Goal: Information Seeking & Learning: Check status

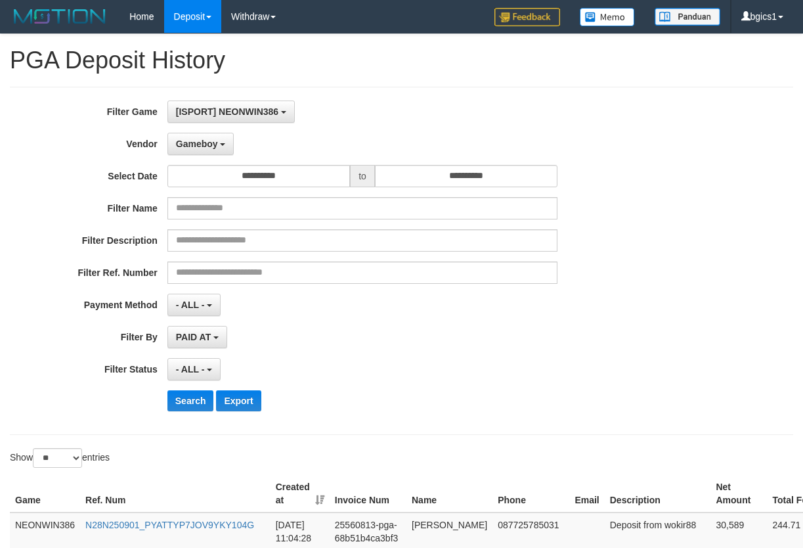
select select "**********"
select select "**"
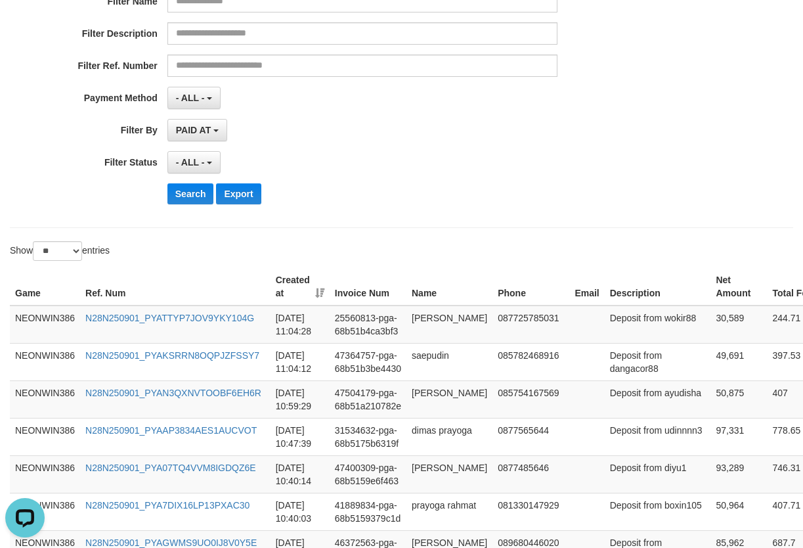
scroll to position [219, 0]
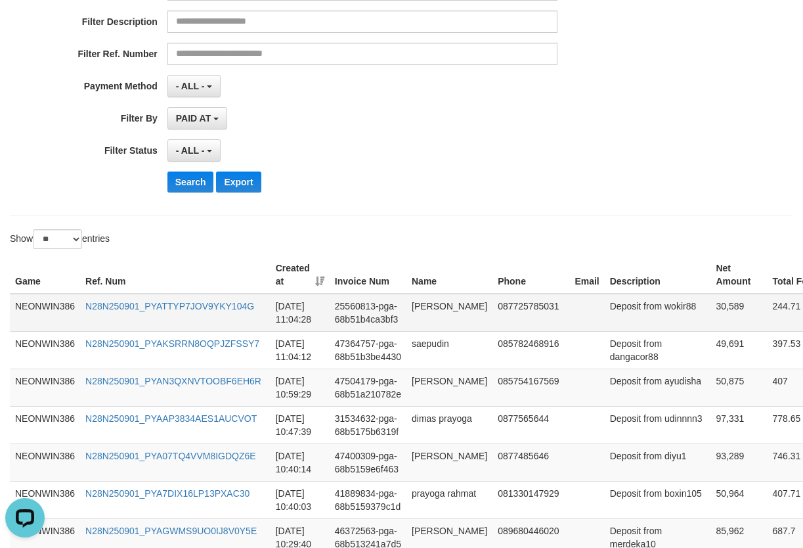
click at [710, 328] on td "30,589" at bounding box center [738, 312] width 56 height 38
copy td "30,589"
click at [186, 177] on button "Search" at bounding box center [190, 181] width 47 height 21
click at [186, 188] on button "Search" at bounding box center [190, 181] width 47 height 21
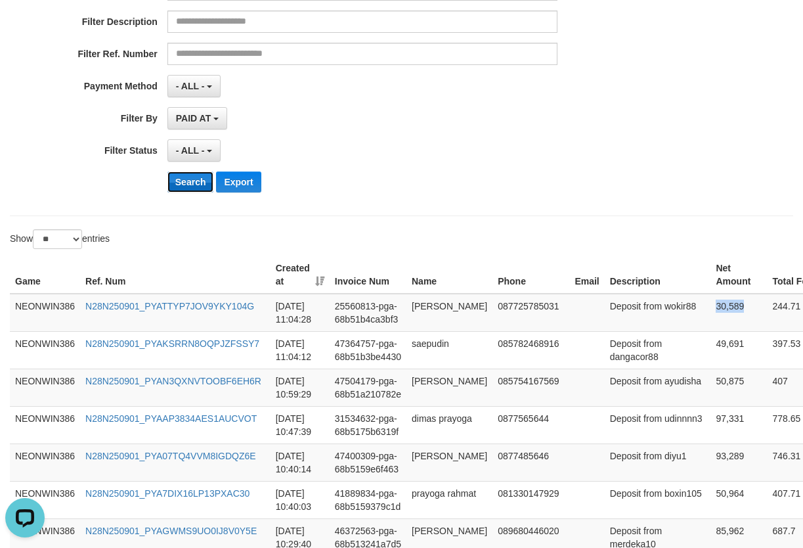
click at [186, 188] on button "Search" at bounding box center [190, 181] width 47 height 21
click at [489, 148] on div "- ALL - SELECT ALL - ALL - SELECT STATUS PENDING/UNPAID PAID CANCELED EXPIRED" at bounding box center [362, 150] width 391 height 22
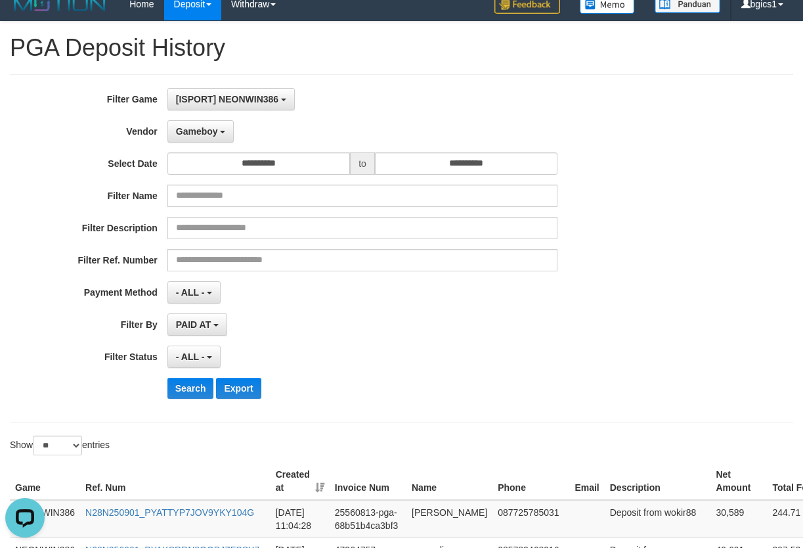
scroll to position [0, 0]
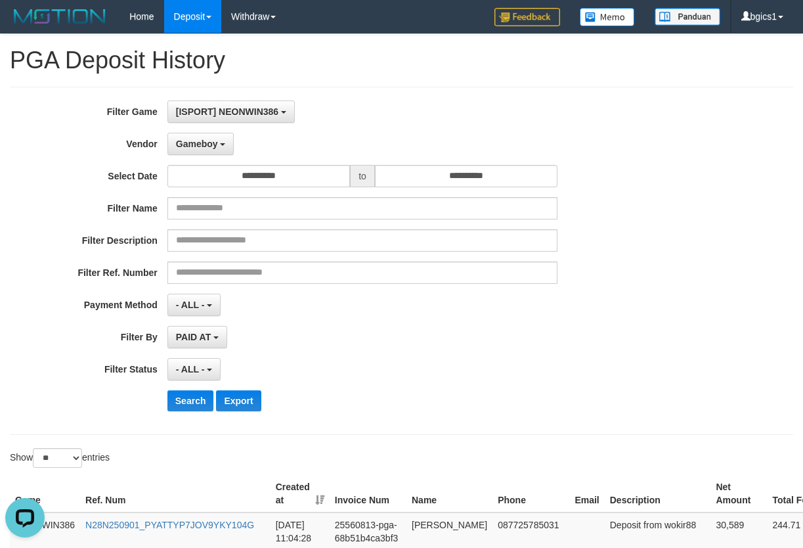
click at [605, 367] on div "**********" at bounding box center [334, 369] width 669 height 22
click at [466, 363] on div "- ALL - SELECT ALL - ALL - SELECT STATUS PENDING/UNPAID PAID CANCELED EXPIRED" at bounding box center [362, 369] width 391 height 22
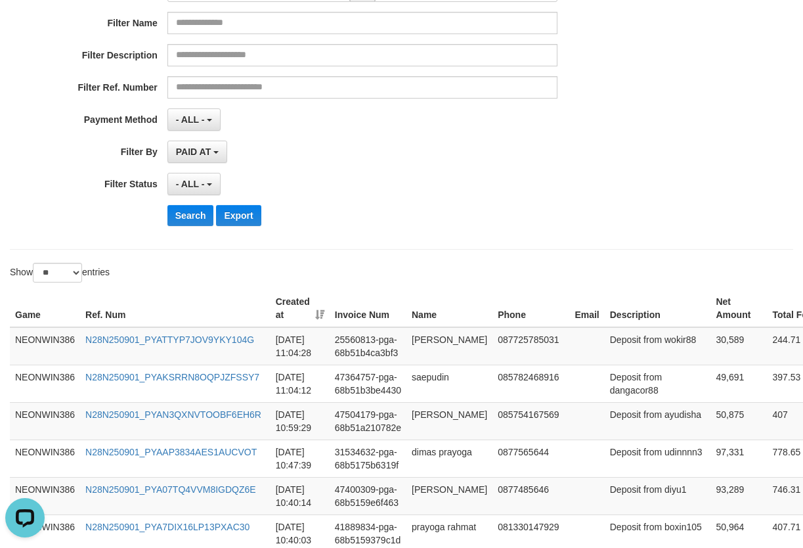
scroll to position [219, 0]
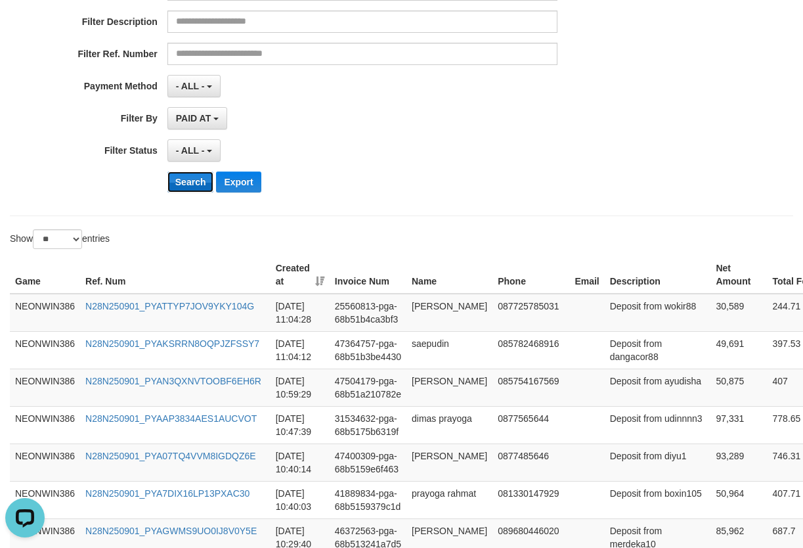
click at [177, 186] on button "Search" at bounding box center [190, 181] width 47 height 21
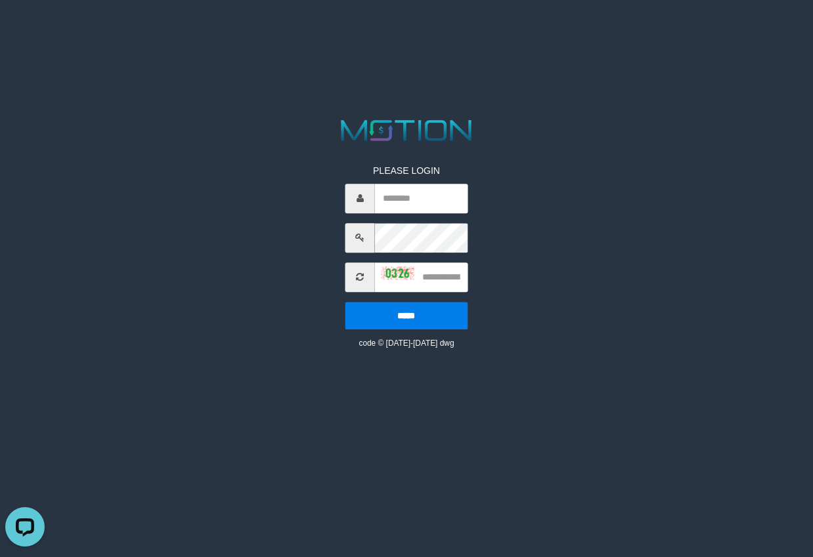
click at [363, 279] on icon at bounding box center [360, 277] width 8 height 9
click at [353, 278] on span at bounding box center [360, 278] width 30 height 30
click at [358, 276] on icon at bounding box center [360, 277] width 8 height 9
drag, startPoint x: 358, startPoint y: 276, endPoint x: 255, endPoint y: 26, distance: 269.9
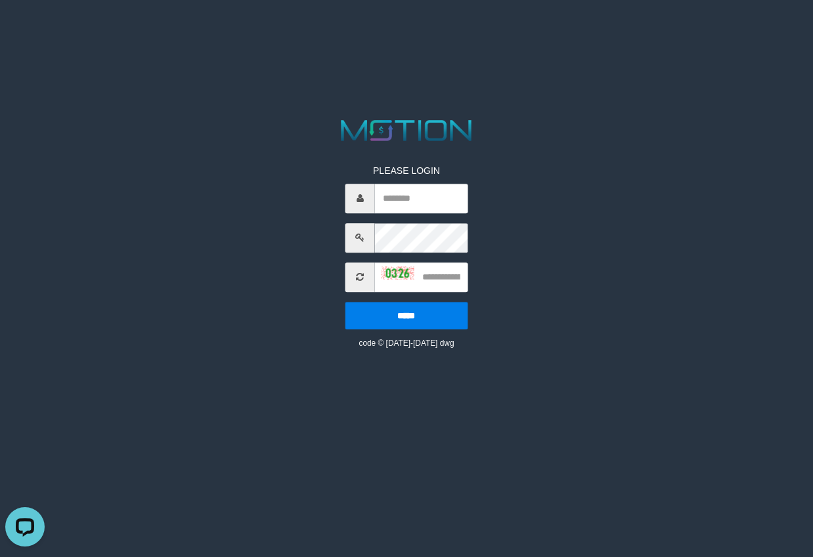
click at [360, 273] on icon at bounding box center [360, 277] width 8 height 9
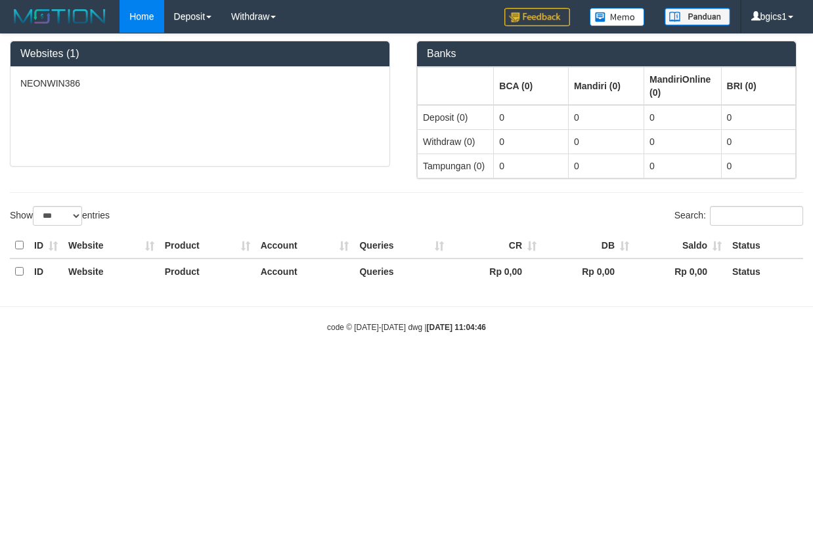
select select "***"
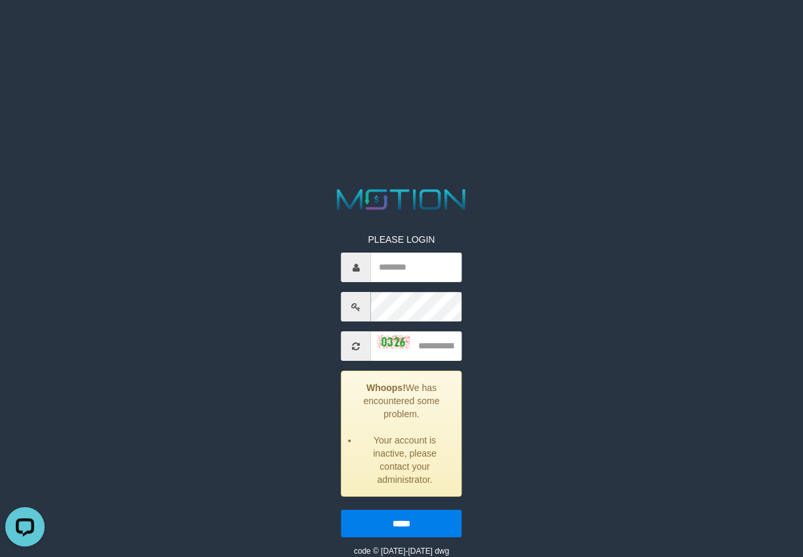
click at [291, 336] on div "PLEASE LOGIN Whoops! We has encountered some problem. Your account is inactive,…" at bounding box center [401, 372] width 421 height 372
click at [350, 347] on span at bounding box center [356, 347] width 30 height 30
click at [353, 347] on icon at bounding box center [356, 346] width 8 height 9
click at [500, 339] on div "PLEASE LOGIN Whoops! We has encountered some problem. Your account is inactive,…" at bounding box center [401, 372] width 421 height 372
click at [387, 343] on img at bounding box center [393, 342] width 33 height 13
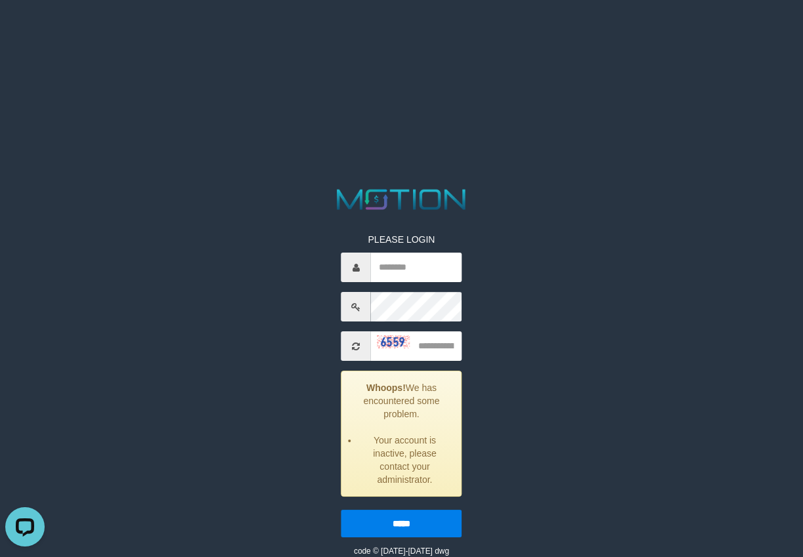
click at [379, 340] on img at bounding box center [393, 342] width 33 height 13
click at [382, 345] on img at bounding box center [393, 342] width 33 height 13
click at [163, 33] on html "PLEASE LOGIN Whoops! We has encountered some problem. Your account is inactive,…" at bounding box center [401, 16] width 803 height 33
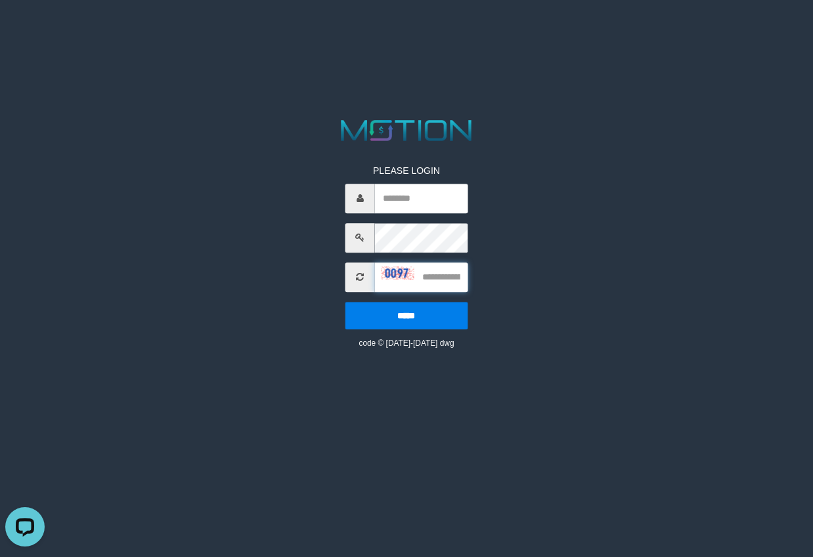
click at [453, 280] on input "text" at bounding box center [421, 278] width 93 height 30
click at [386, 274] on img at bounding box center [397, 273] width 33 height 13
click at [395, 205] on input "text" at bounding box center [421, 199] width 93 height 30
paste input "******"
type input "******"
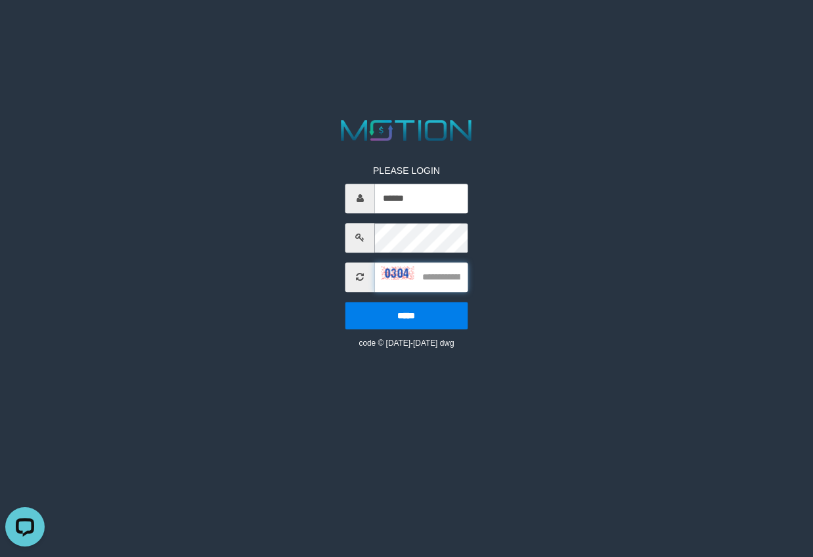
click at [433, 280] on input "text" at bounding box center [421, 278] width 93 height 30
type input "****"
click at [393, 317] on input "*****" at bounding box center [406, 316] width 122 height 28
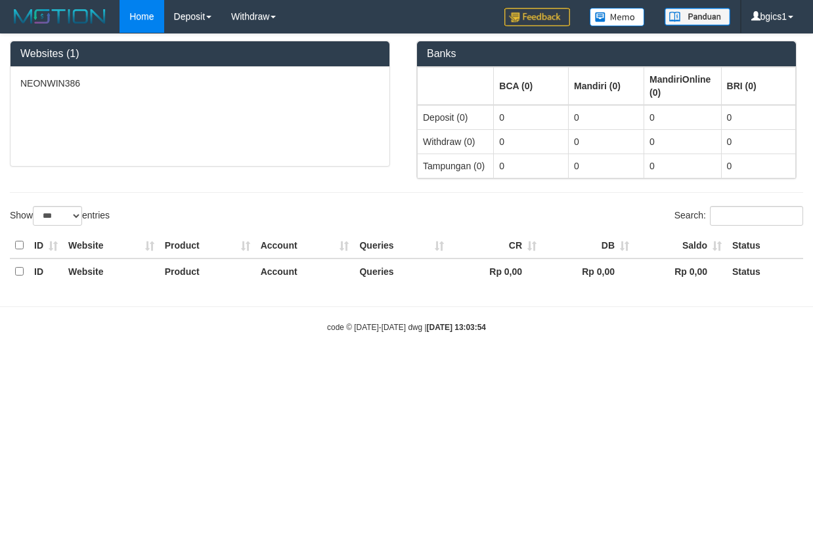
select select "***"
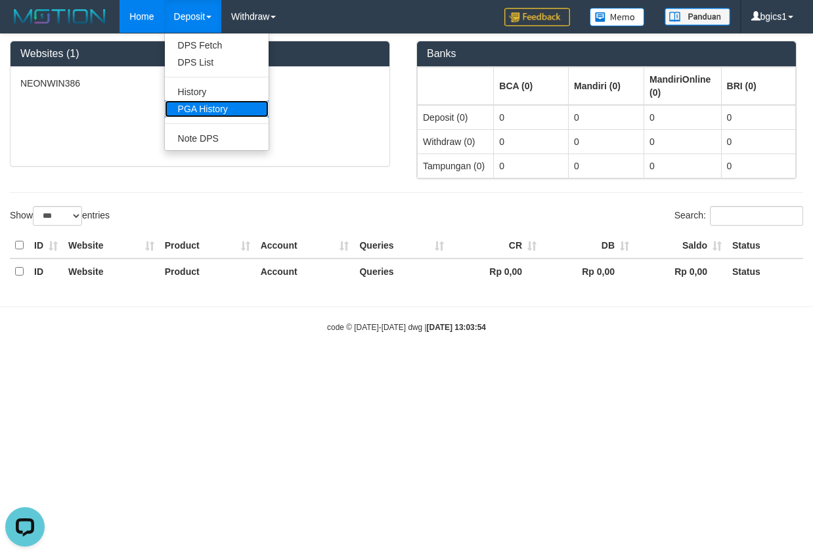
click at [192, 108] on link "PGA History" at bounding box center [217, 108] width 104 height 17
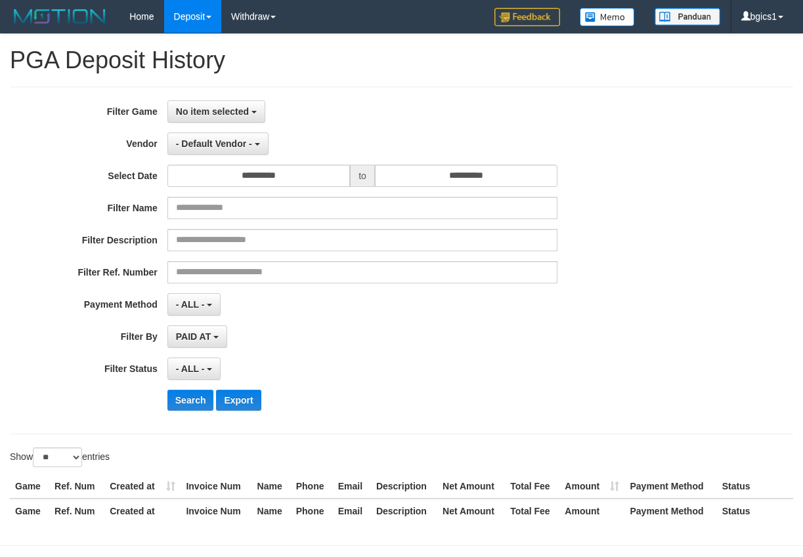
select select
select select "**"
click at [298, 303] on div "**********" at bounding box center [334, 260] width 669 height 320
click at [226, 123] on div "**********" at bounding box center [334, 260] width 669 height 320
click at [231, 116] on span "No item selected" at bounding box center [212, 111] width 73 height 11
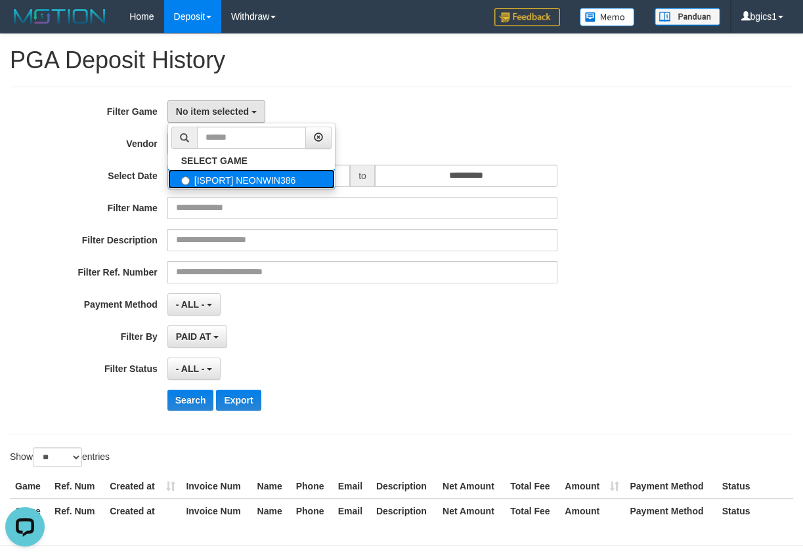
click at [207, 179] on label "[ISPORT] NEONWIN386" at bounding box center [251, 179] width 167 height 20
select select "****"
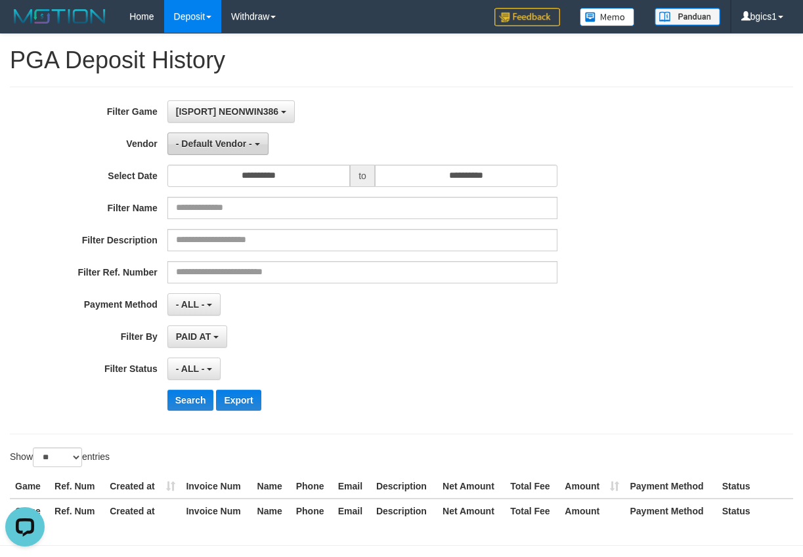
scroll to position [12, 0]
click at [221, 139] on span "- Default Vendor -" at bounding box center [214, 144] width 76 height 11
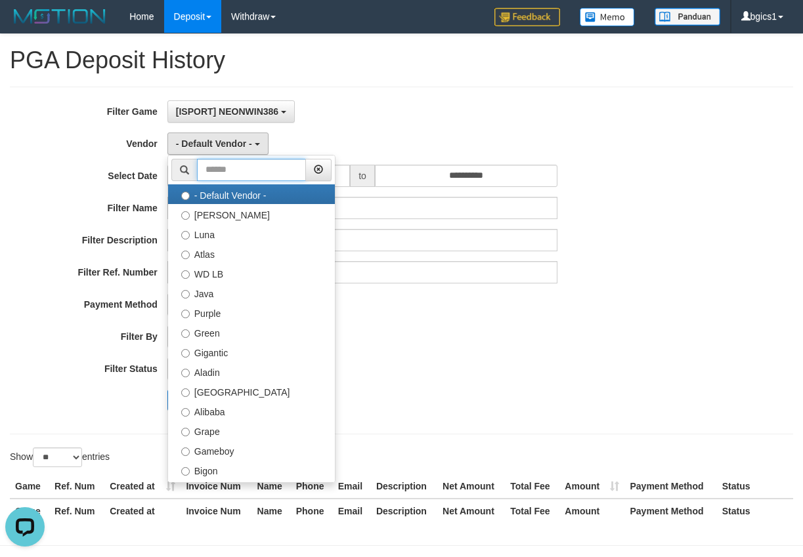
click at [235, 175] on input "text" at bounding box center [251, 170] width 109 height 22
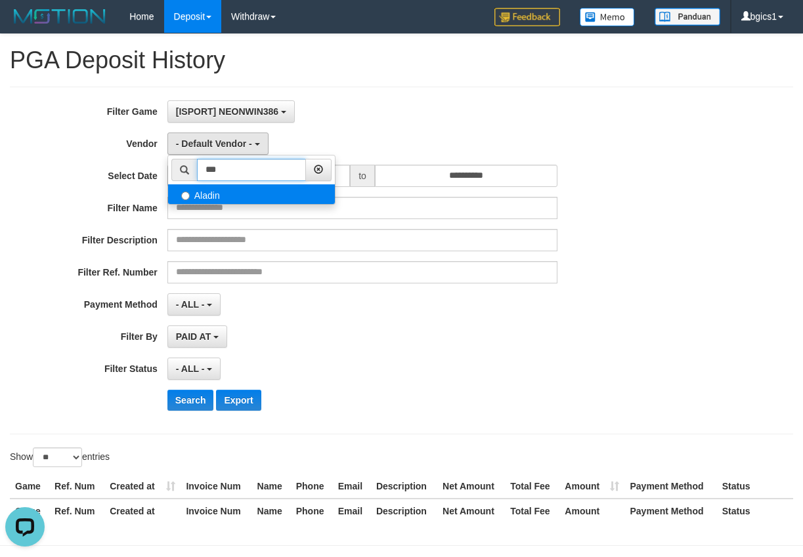
type input "***"
click at [223, 194] on label "Aladin" at bounding box center [251, 194] width 167 height 20
select select "**********"
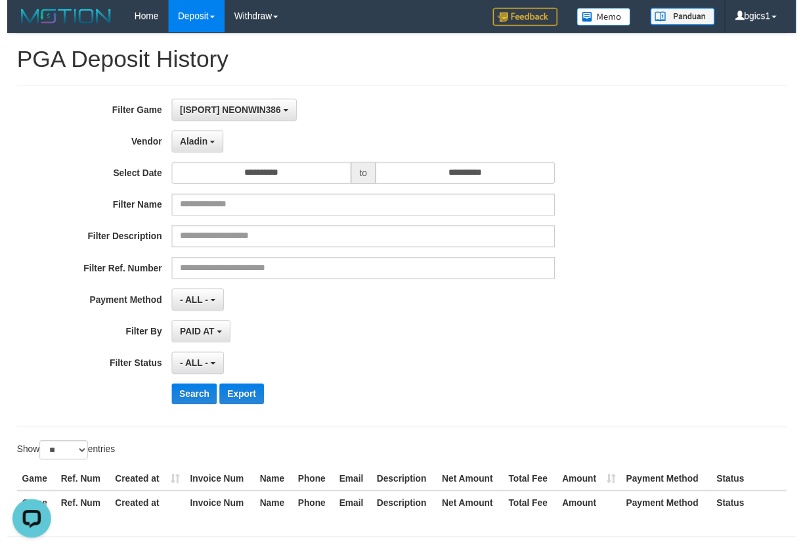
scroll to position [48, 0]
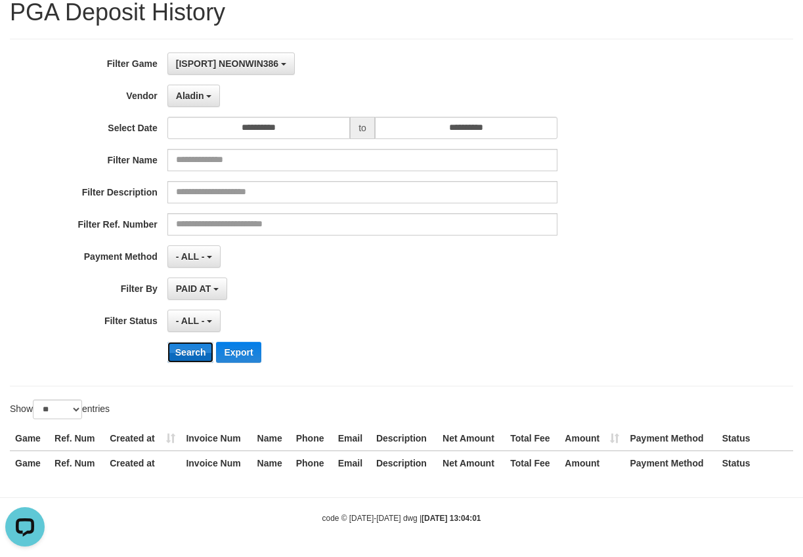
click at [188, 358] on button "Search" at bounding box center [190, 352] width 47 height 21
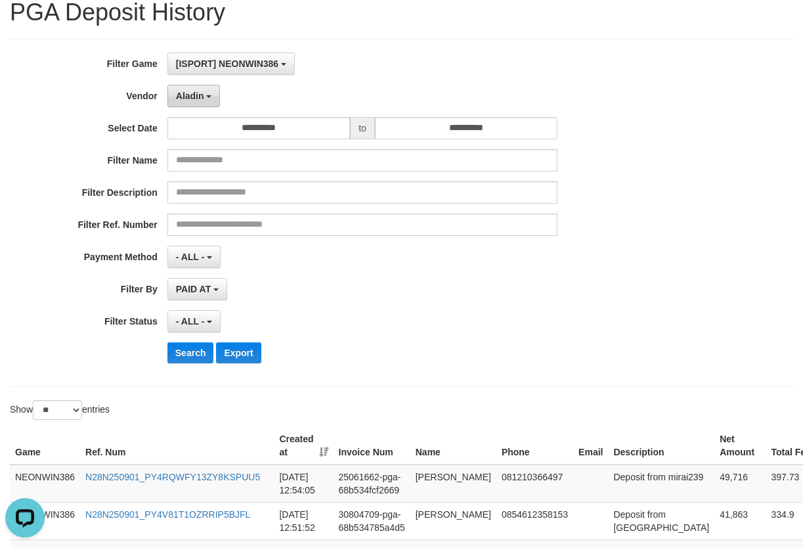
click at [200, 95] on span "Aladin" at bounding box center [190, 96] width 28 height 11
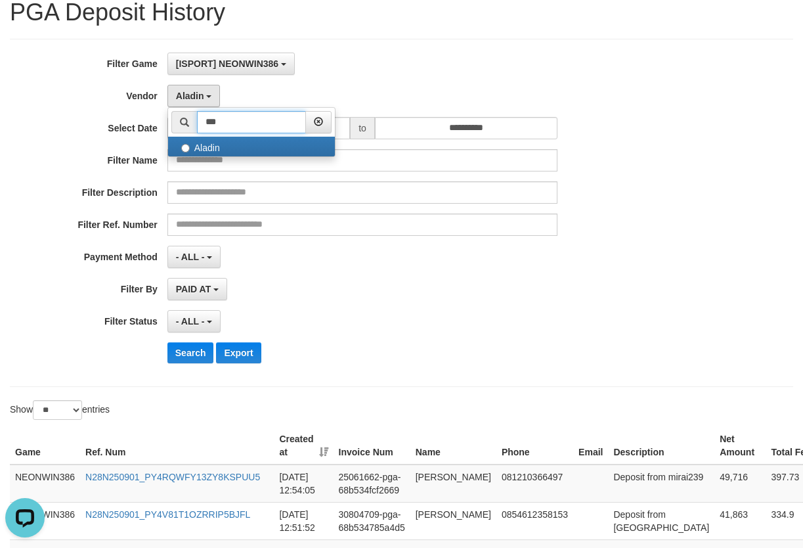
click at [213, 119] on input "***" at bounding box center [251, 122] width 109 height 22
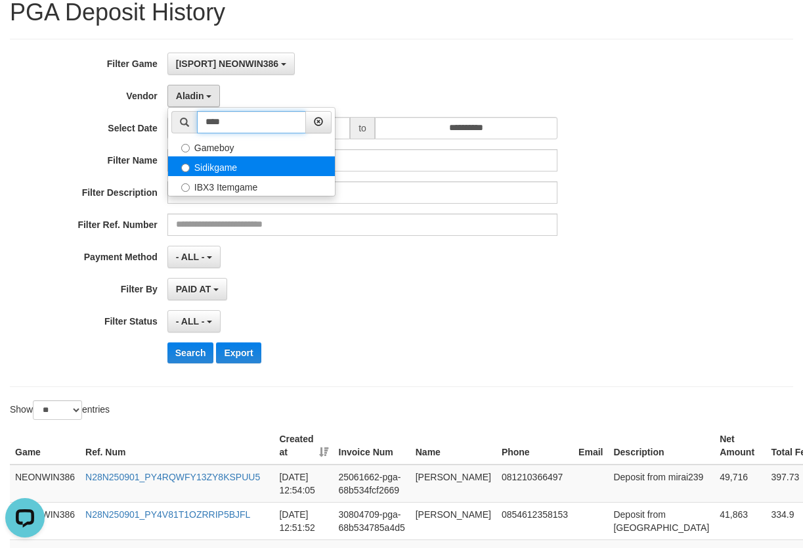
type input "****"
click at [222, 156] on label "Sidikgame" at bounding box center [251, 166] width 167 height 20
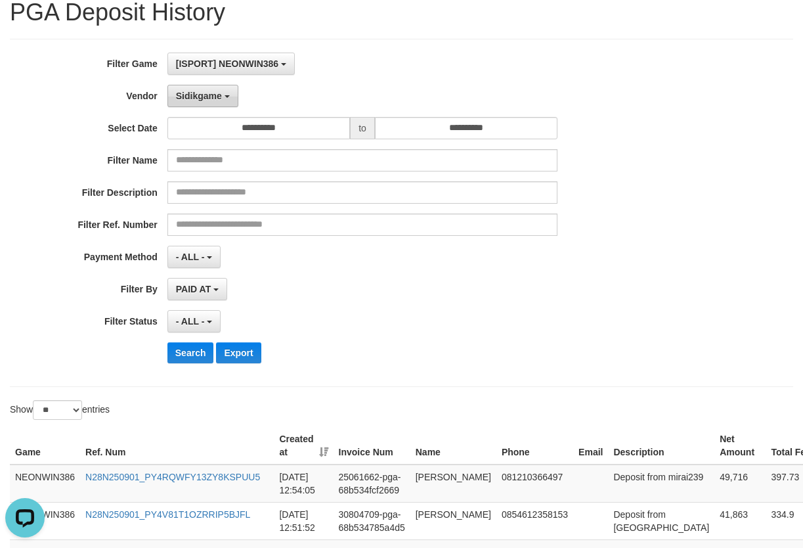
click at [230, 100] on button "Sidikgame" at bounding box center [202, 96] width 71 height 22
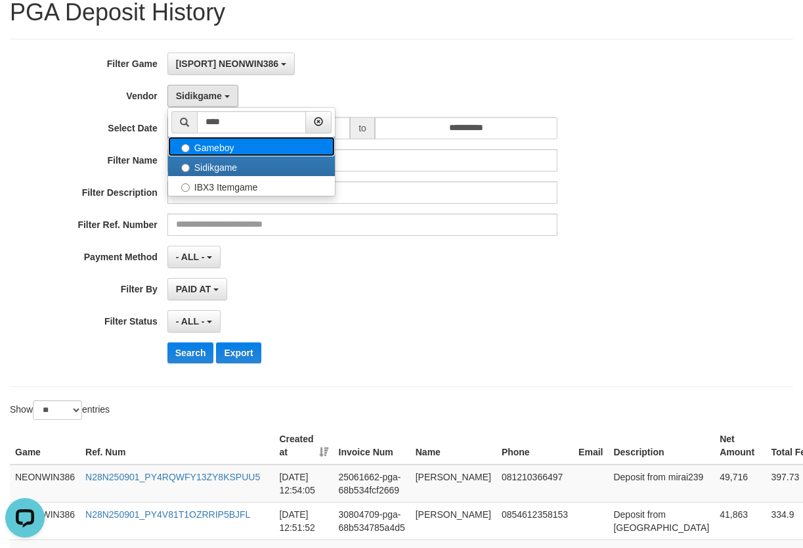
click at [223, 146] on label "Gameboy" at bounding box center [251, 147] width 167 height 20
select select "**********"
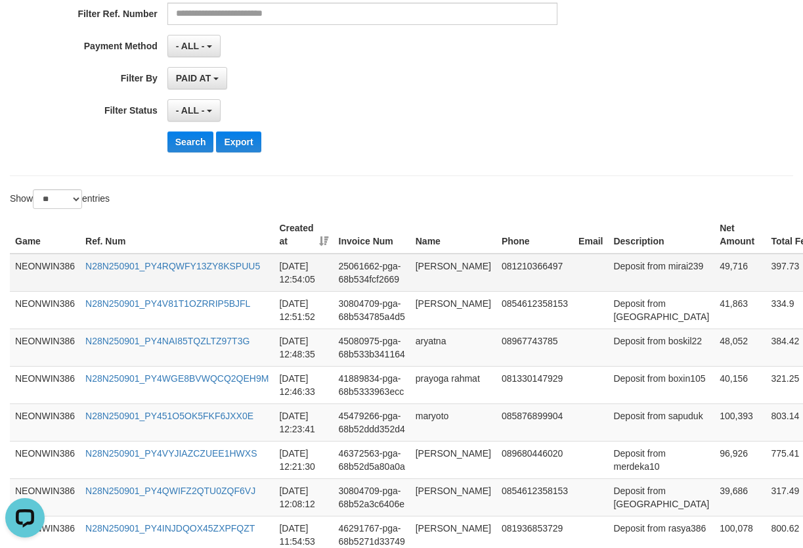
scroll to position [267, 0]
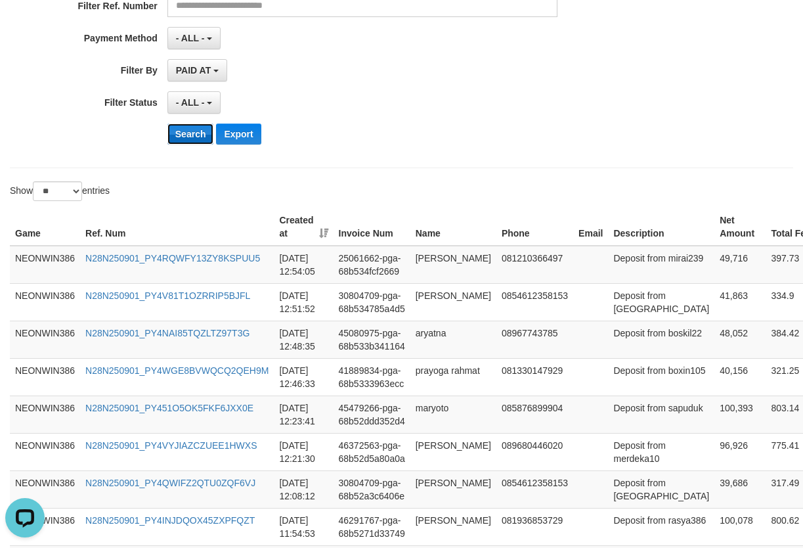
click at [200, 135] on button "Search" at bounding box center [190, 133] width 47 height 21
click at [511, 131] on div "Search Export" at bounding box center [418, 133] width 502 height 21
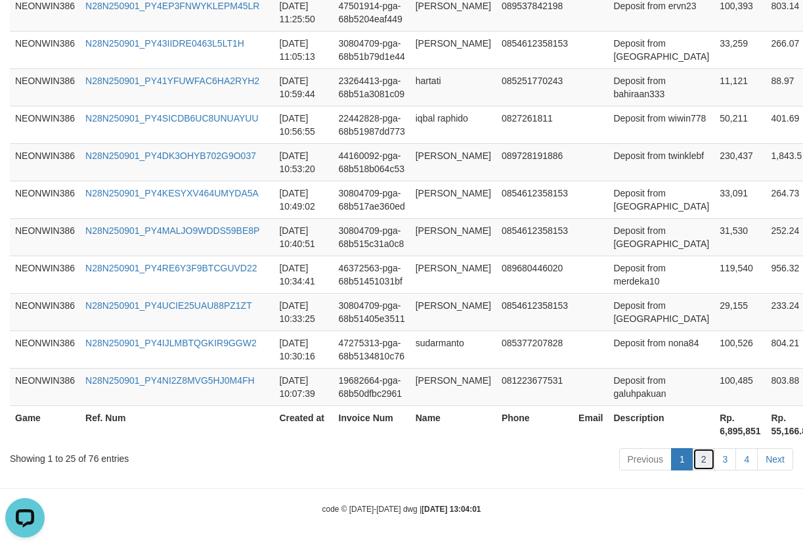
click at [702, 460] on link "2" at bounding box center [704, 459] width 22 height 22
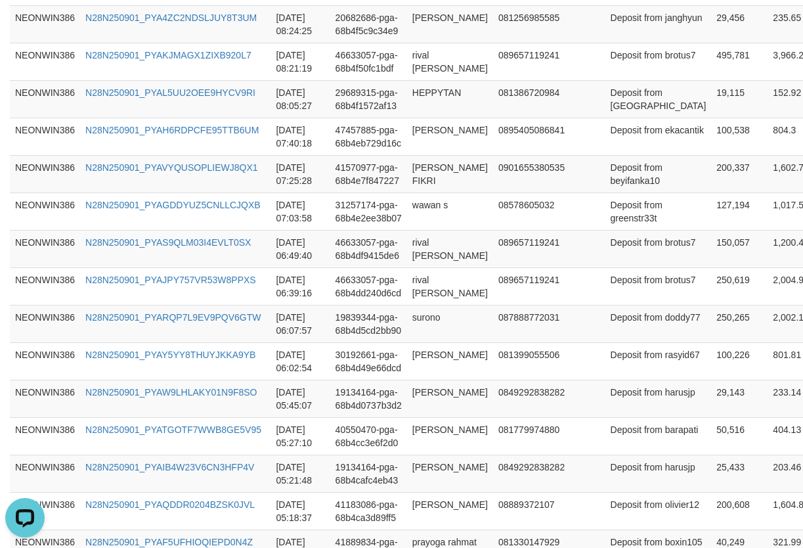
scroll to position [1345, 0]
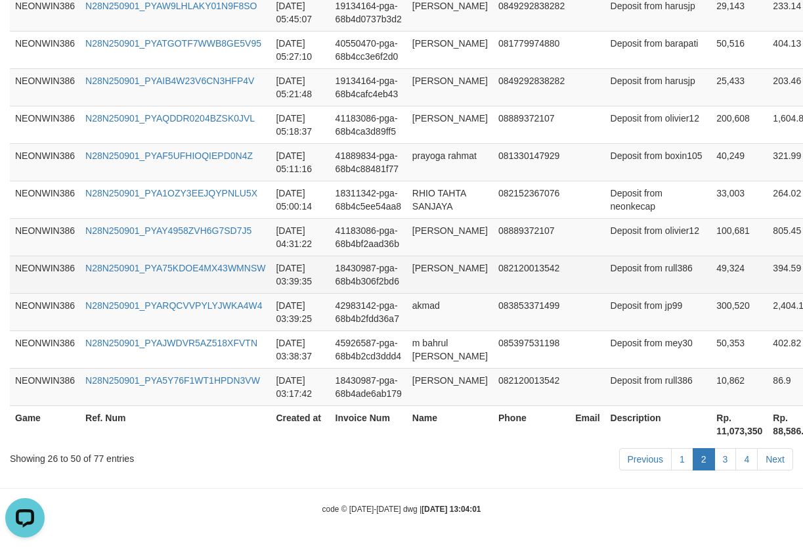
drag, startPoint x: 357, startPoint y: 269, endPoint x: 377, endPoint y: 260, distance: 21.5
click at [361, 266] on td "18430987-pga-68b4b306f2bd6" at bounding box center [368, 273] width 77 height 37
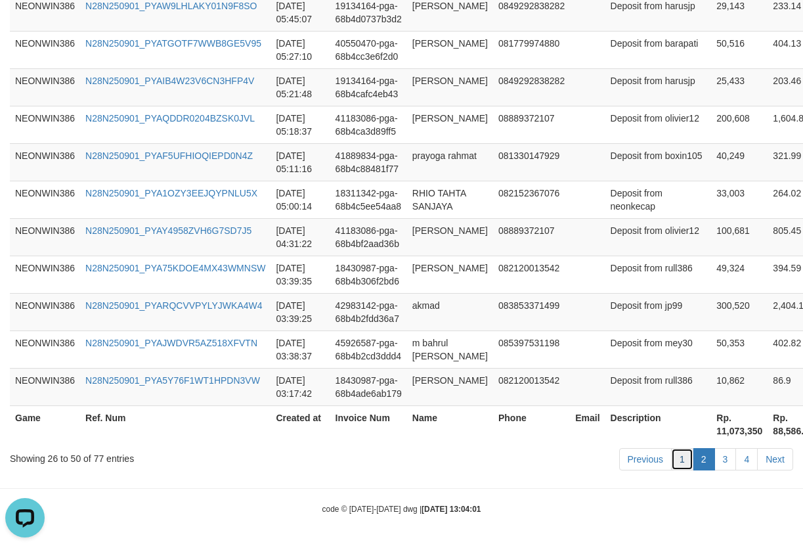
click at [680, 462] on link "1" at bounding box center [682, 459] width 22 height 22
click at [679, 462] on link "1" at bounding box center [682, 459] width 22 height 22
click at [680, 460] on link "1" at bounding box center [682, 459] width 22 height 22
click at [681, 465] on link "1" at bounding box center [682, 459] width 22 height 22
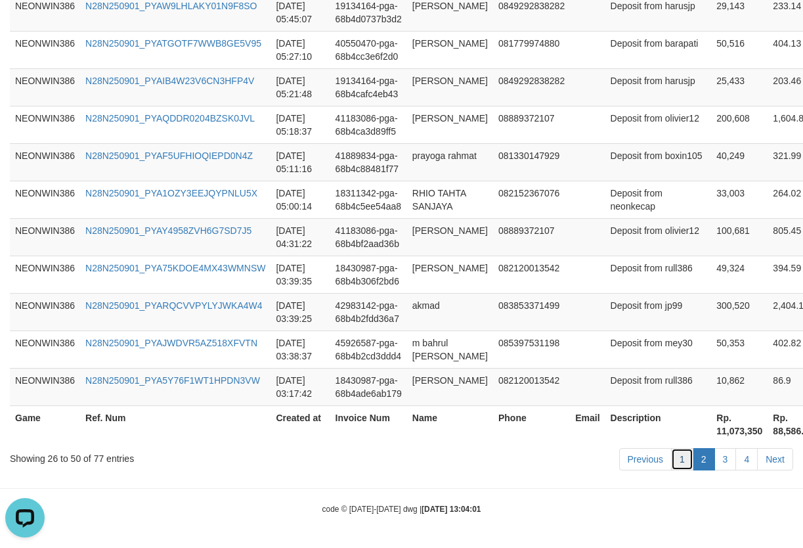
click at [681, 465] on link "1" at bounding box center [682, 459] width 22 height 22
click at [723, 461] on link "3" at bounding box center [725, 459] width 22 height 22
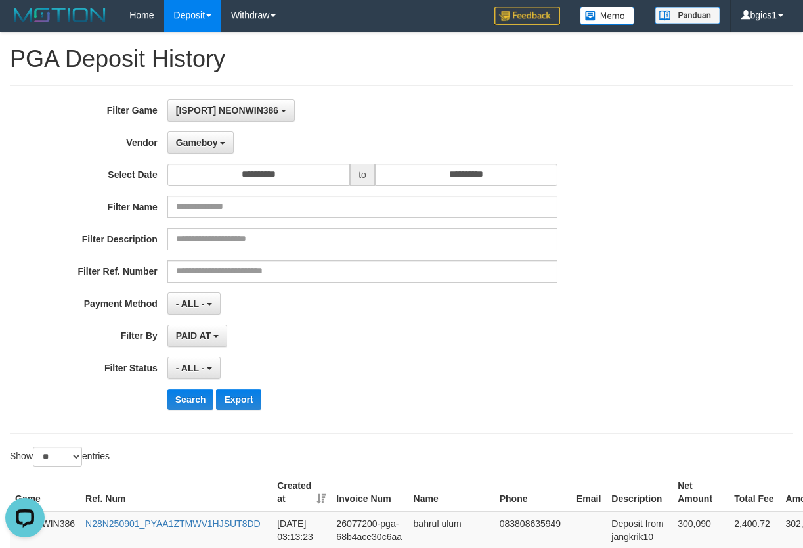
scroll to position [0, 0]
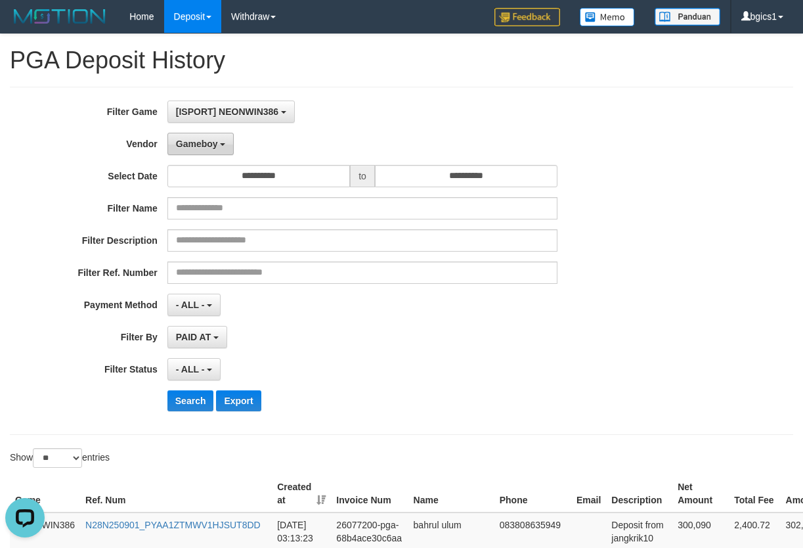
click at [213, 145] on span "Gameboy" at bounding box center [197, 144] width 42 height 11
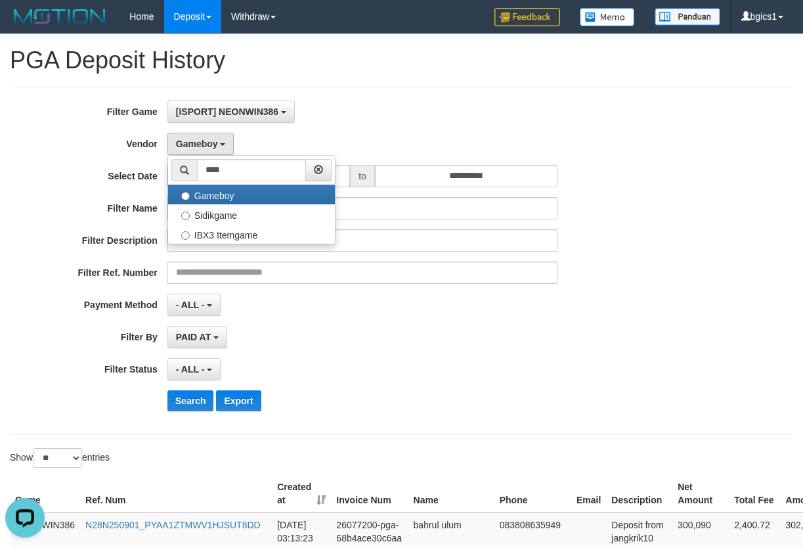
click at [511, 121] on div "[ISPORT] NEONWIN386 SELECT GAME [ISPORT] NEONWIN386" at bounding box center [362, 111] width 391 height 22
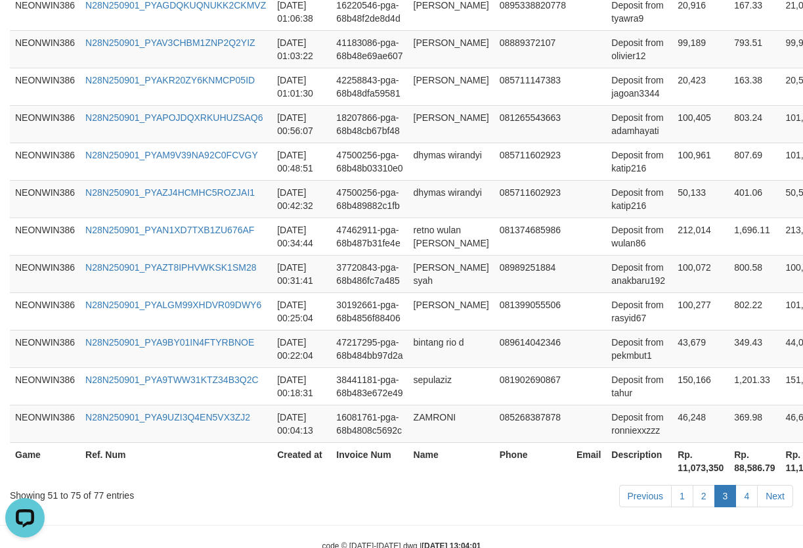
scroll to position [1121, 0]
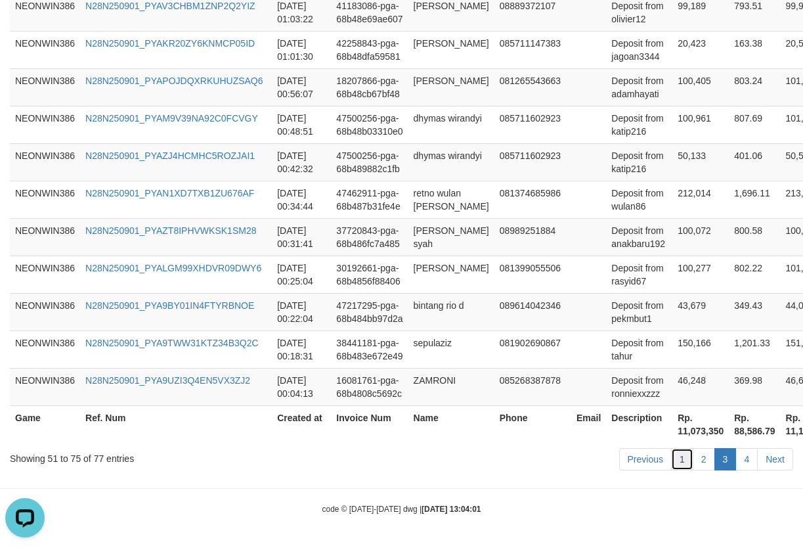
click at [686, 465] on link "1" at bounding box center [682, 459] width 22 height 22
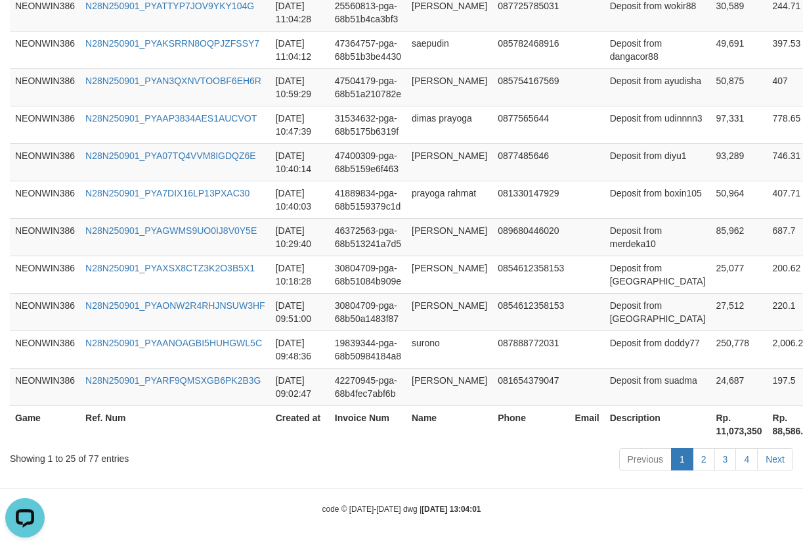
scroll to position [1043, 0]
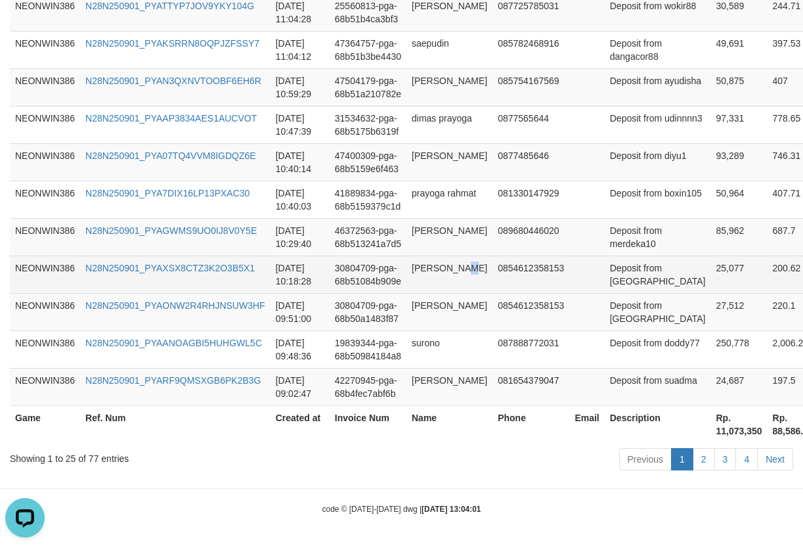
click at [416, 285] on td "[PERSON_NAME]" at bounding box center [449, 273] width 86 height 37
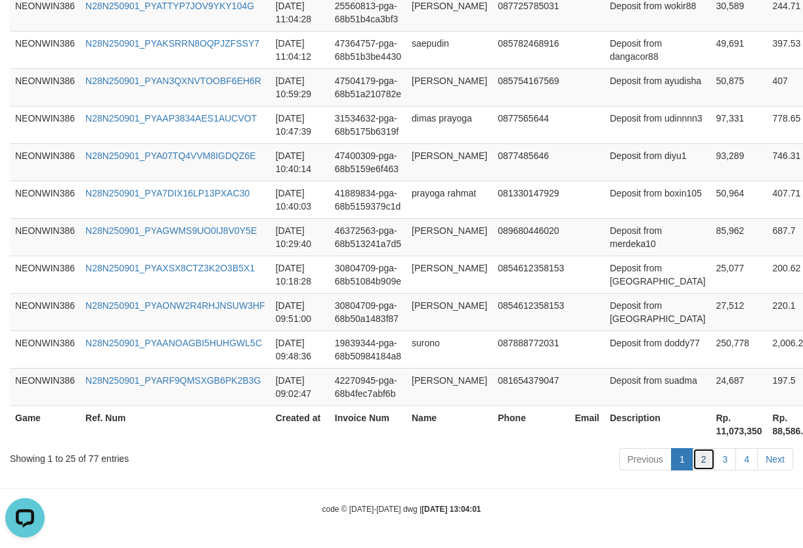
click at [702, 458] on link "2" at bounding box center [704, 459] width 22 height 22
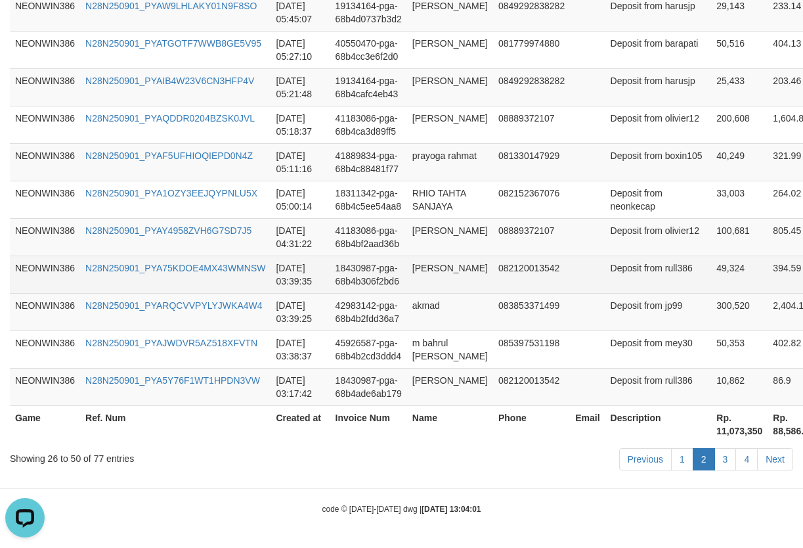
scroll to position [1345, 0]
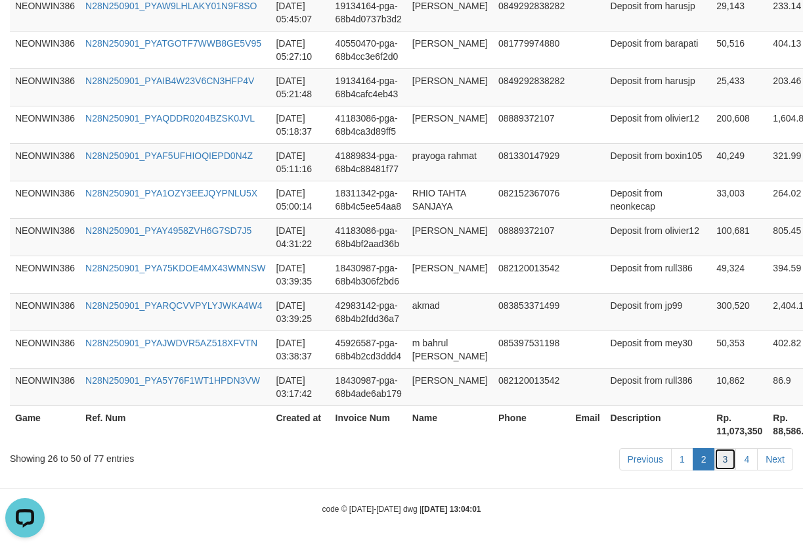
click at [733, 462] on link "3" at bounding box center [725, 459] width 22 height 22
click at [724, 460] on link "3" at bounding box center [725, 459] width 22 height 22
click at [676, 488] on hr at bounding box center [401, 488] width 803 height 1
click at [729, 457] on link "3" at bounding box center [725, 459] width 22 height 22
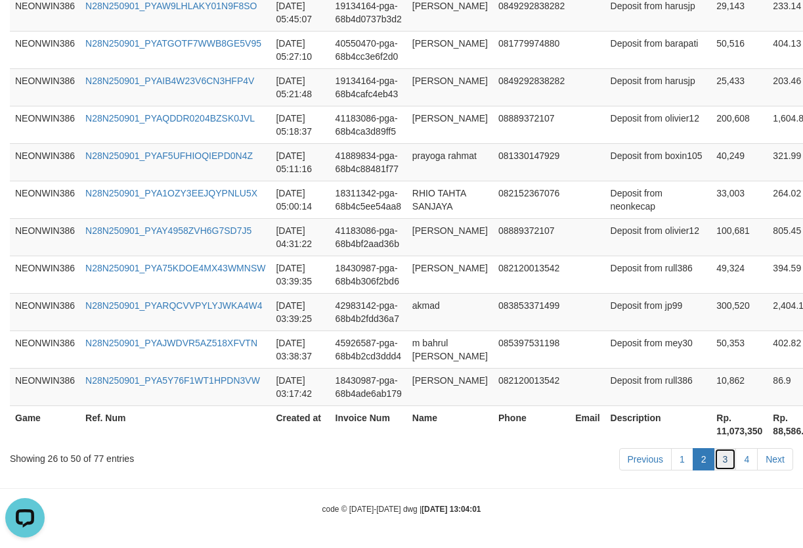
click at [729, 457] on link "3" at bounding box center [725, 459] width 22 height 22
click at [725, 456] on link "3" at bounding box center [725, 459] width 22 height 22
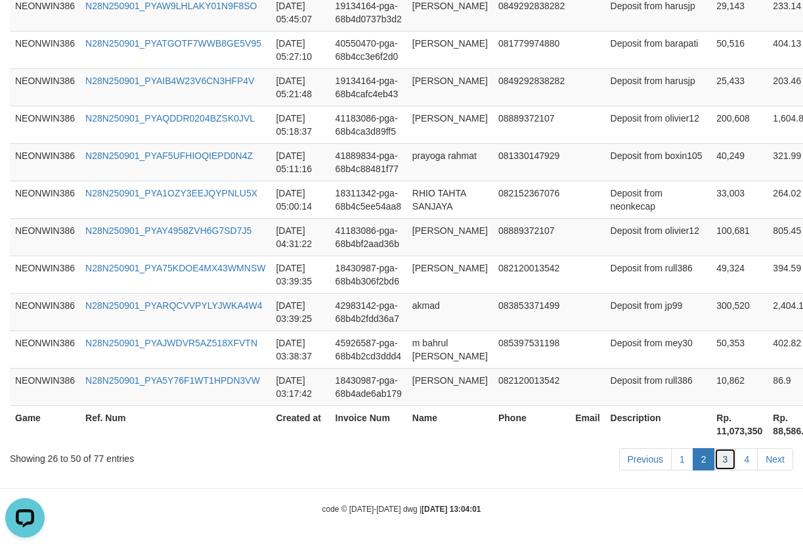
click at [725, 459] on link "3" at bounding box center [725, 459] width 22 height 22
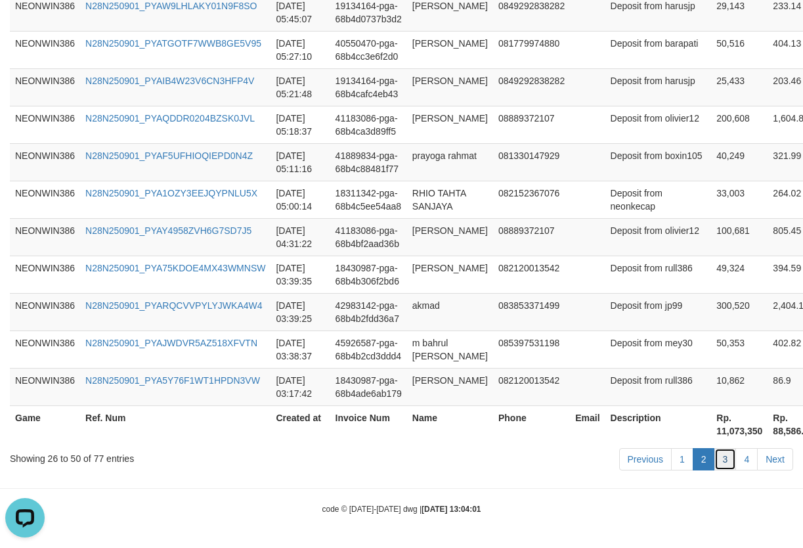
click at [725, 459] on link "3" at bounding box center [725, 459] width 22 height 22
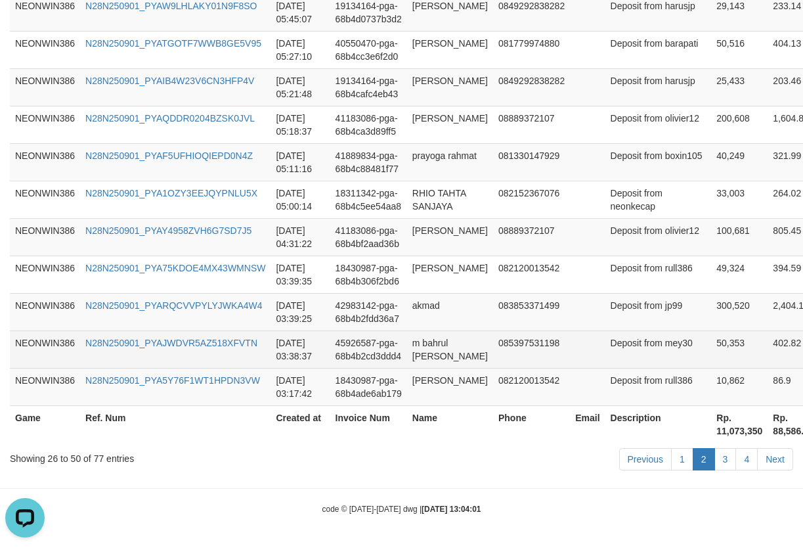
click at [637, 330] on td "Deposit from mey30" at bounding box center [658, 348] width 106 height 37
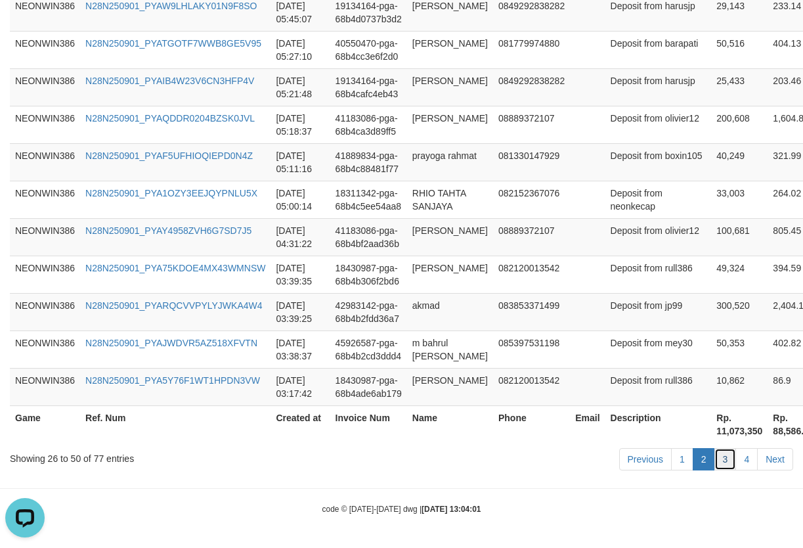
click at [727, 451] on link "3" at bounding box center [725, 459] width 22 height 22
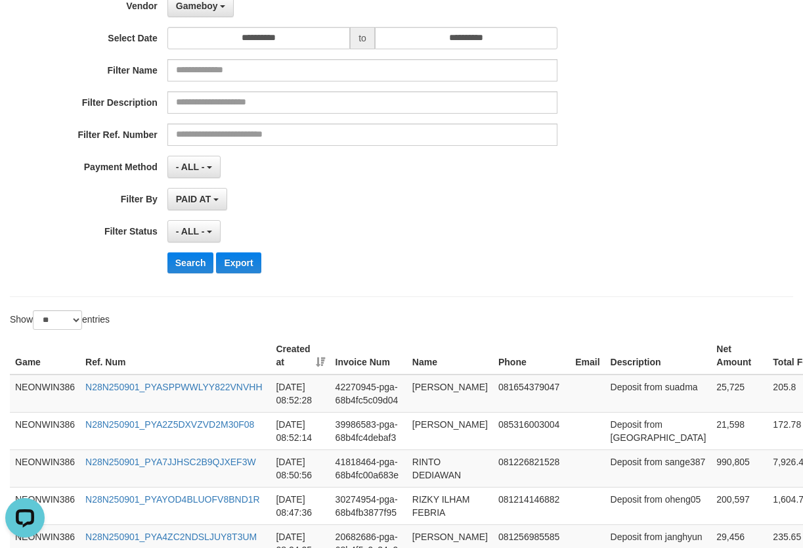
scroll to position [0, 0]
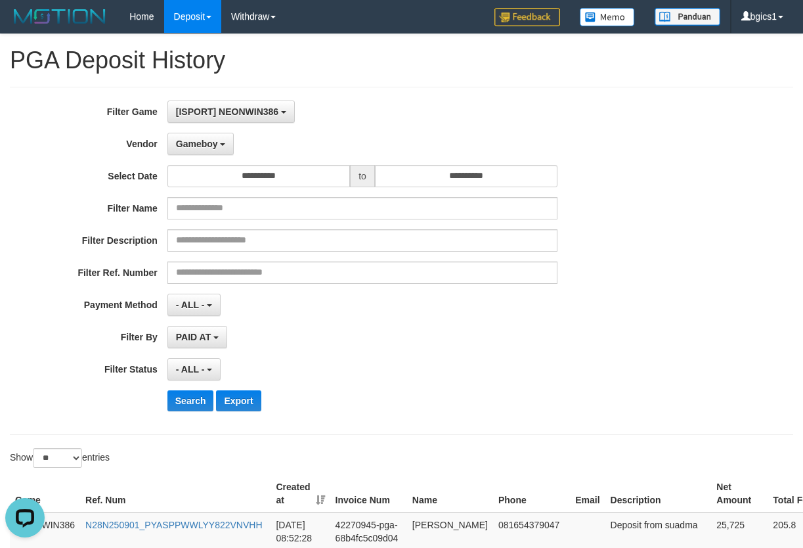
drag, startPoint x: 408, startPoint y: 386, endPoint x: 418, endPoint y: 381, distance: 10.3
click at [410, 386] on div "**********" at bounding box center [334, 260] width 669 height 320
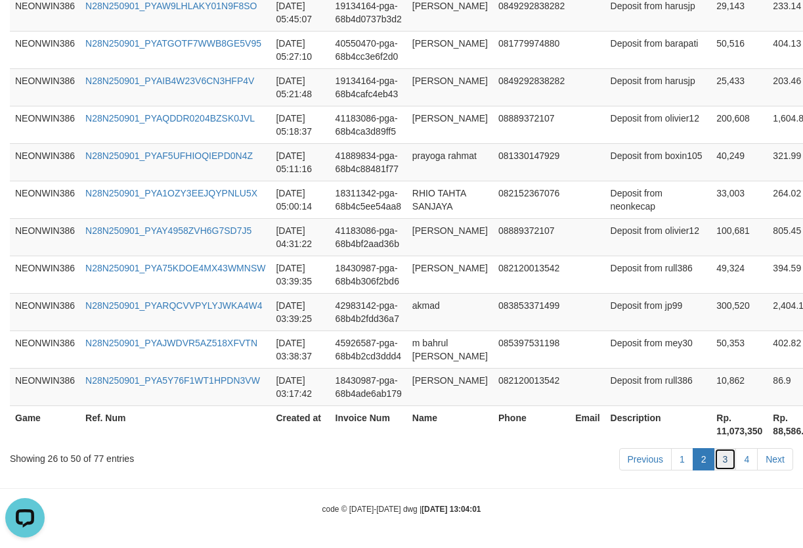
click at [723, 463] on link "3" at bounding box center [725, 459] width 22 height 22
click at [723, 462] on link "3" at bounding box center [725, 459] width 22 height 22
click at [723, 456] on link "3" at bounding box center [725, 459] width 22 height 22
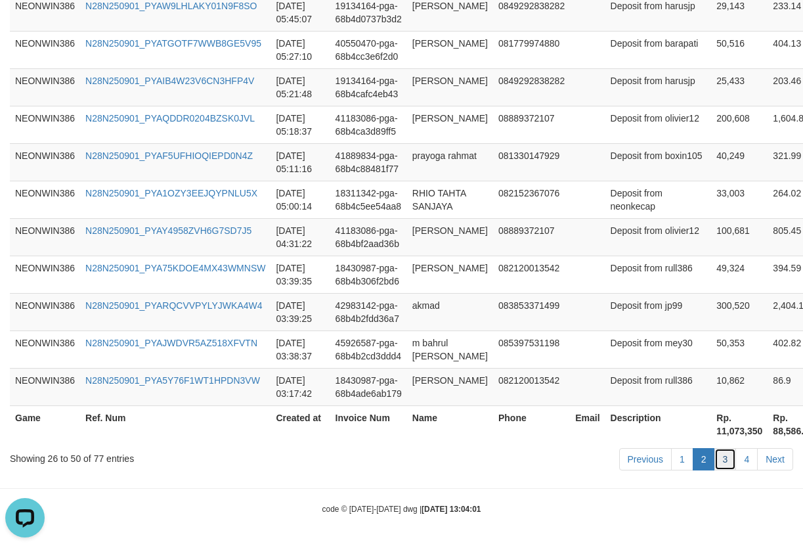
click at [723, 456] on link "3" at bounding box center [725, 459] width 22 height 22
click at [756, 455] on link "4" at bounding box center [746, 459] width 22 height 22
click at [780, 461] on link "Next" at bounding box center [775, 459] width 36 height 22
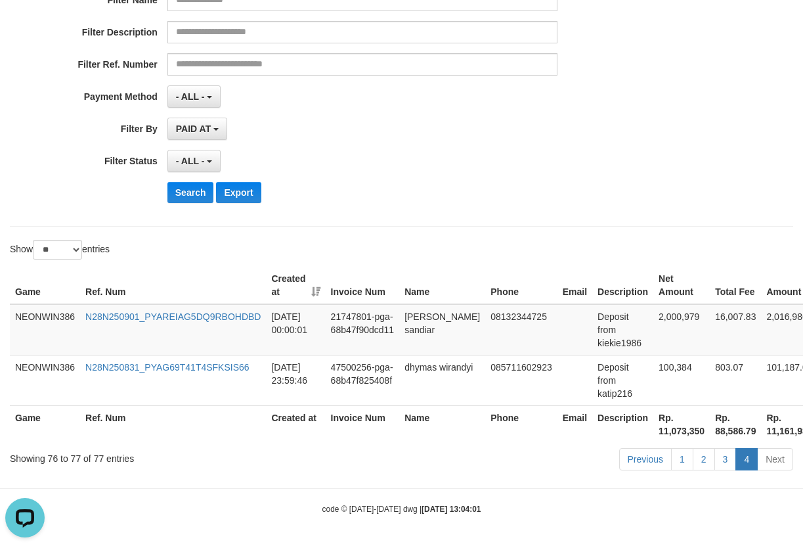
click at [780, 461] on link "Next" at bounding box center [775, 459] width 36 height 22
click at [721, 460] on link "3" at bounding box center [725, 459] width 22 height 22
click at [682, 461] on link "1" at bounding box center [682, 459] width 22 height 22
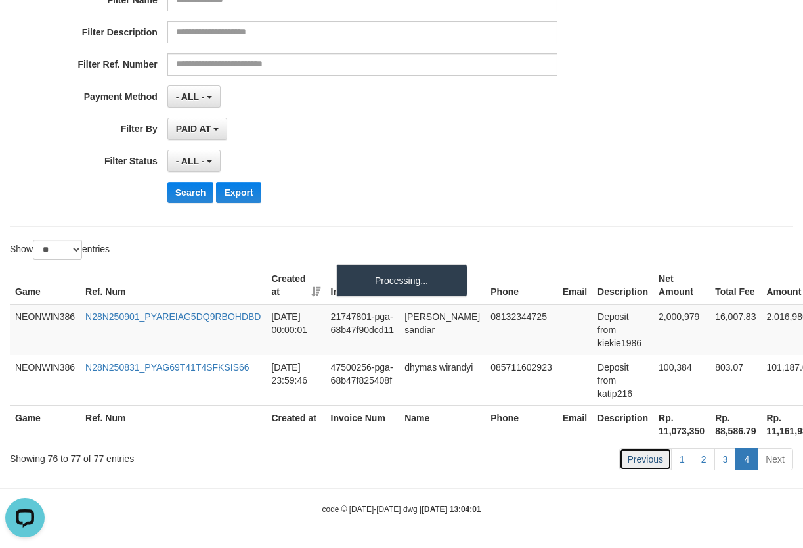
click at [641, 461] on link "Previous" at bounding box center [645, 459] width 53 height 22
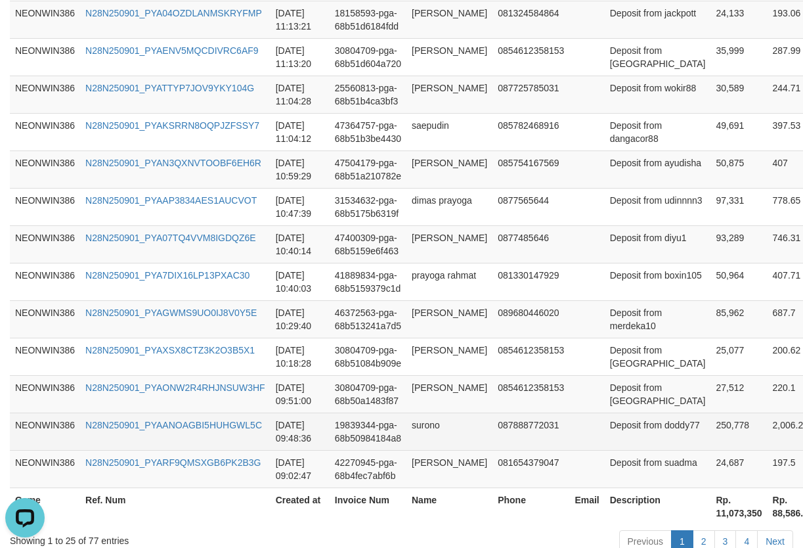
scroll to position [1043, 0]
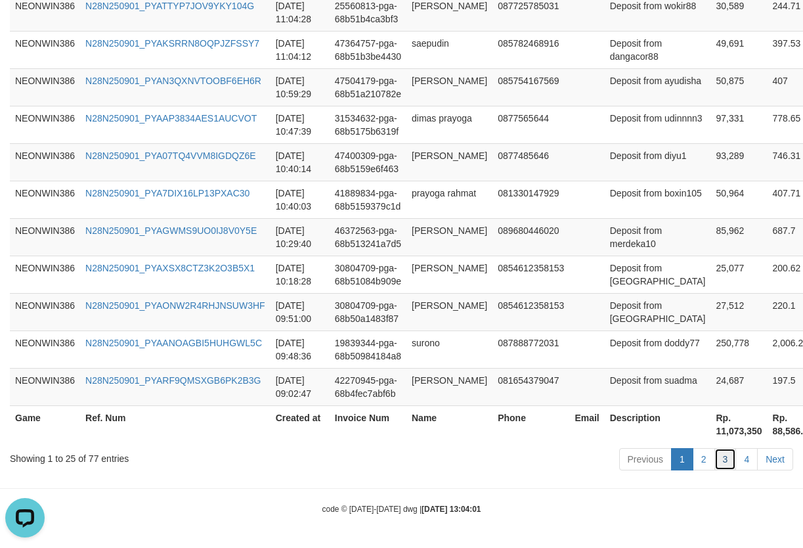
click at [728, 458] on link "3" at bounding box center [725, 459] width 22 height 22
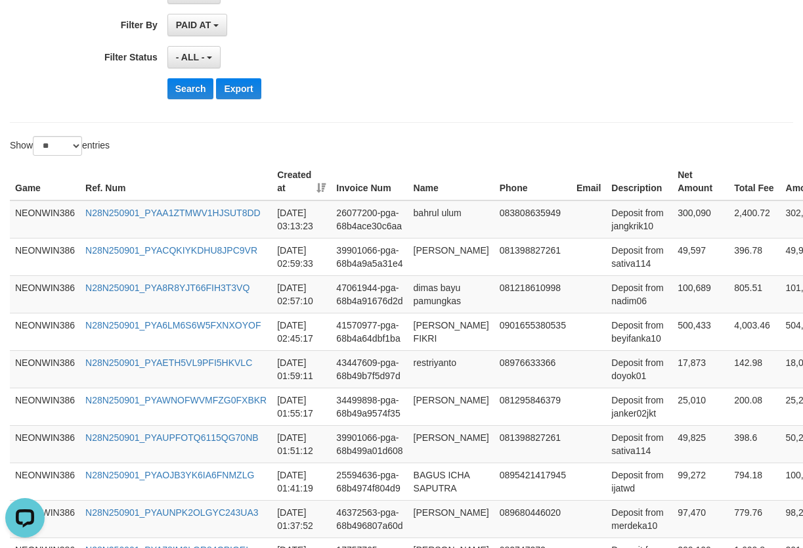
scroll to position [246, 0]
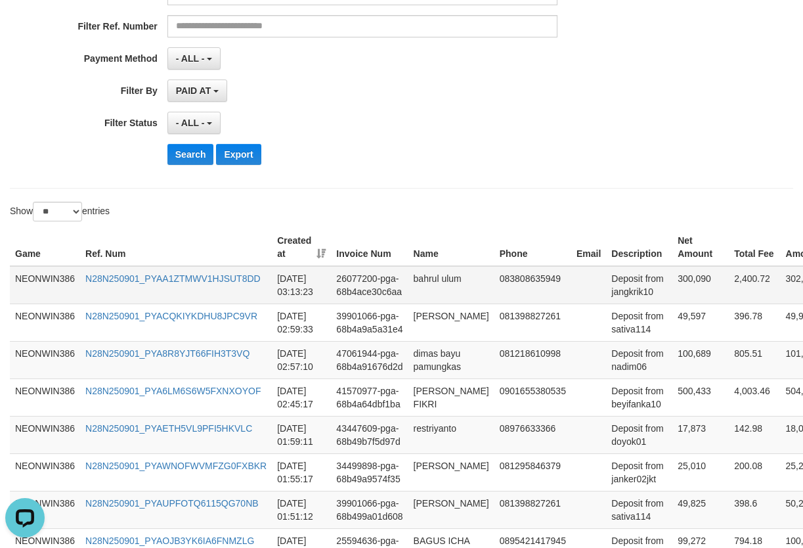
click at [606, 266] on td "Deposit from jangkrik10" at bounding box center [639, 285] width 66 height 38
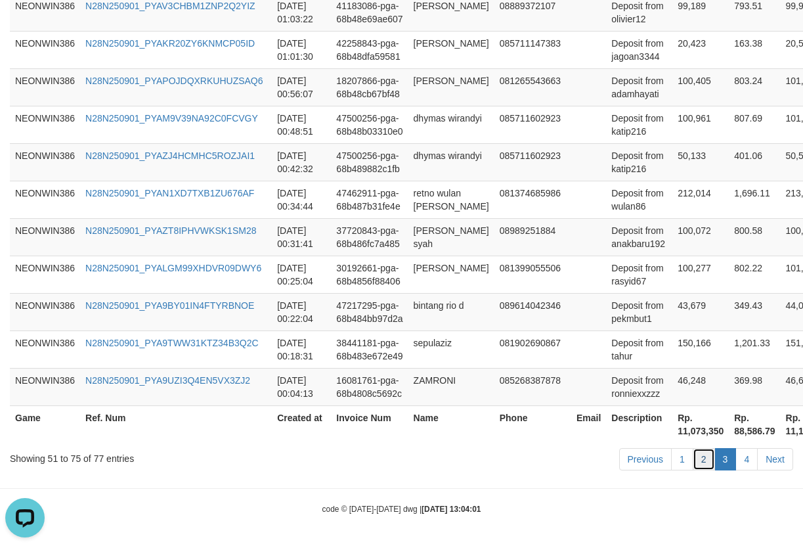
click at [706, 465] on link "2" at bounding box center [704, 459] width 22 height 22
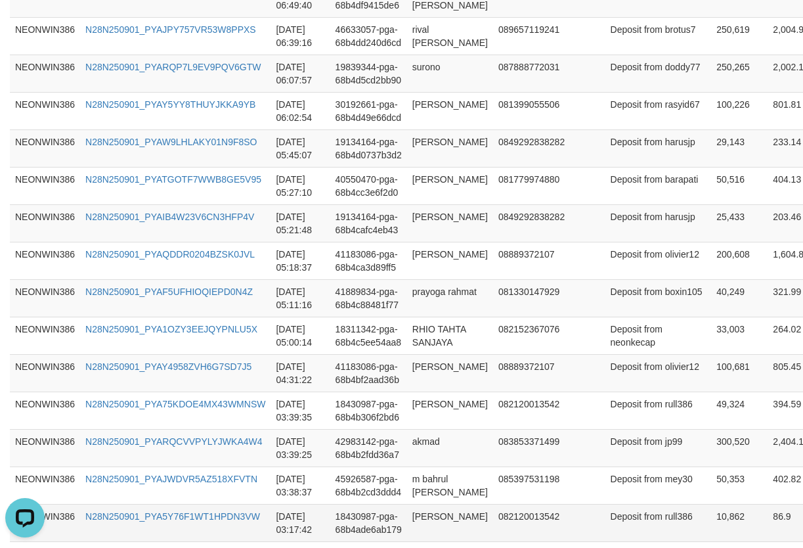
scroll to position [1345, 0]
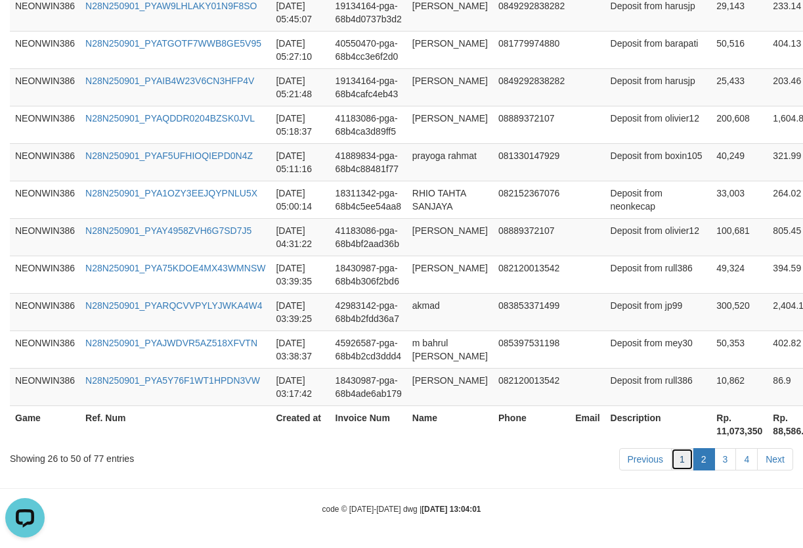
click at [678, 455] on link "1" at bounding box center [682, 459] width 22 height 22
click at [677, 470] on div "Previous 1 2 3 4 Next" at bounding box center [569, 460] width 448 height 28
click at [683, 456] on link "1" at bounding box center [682, 459] width 22 height 22
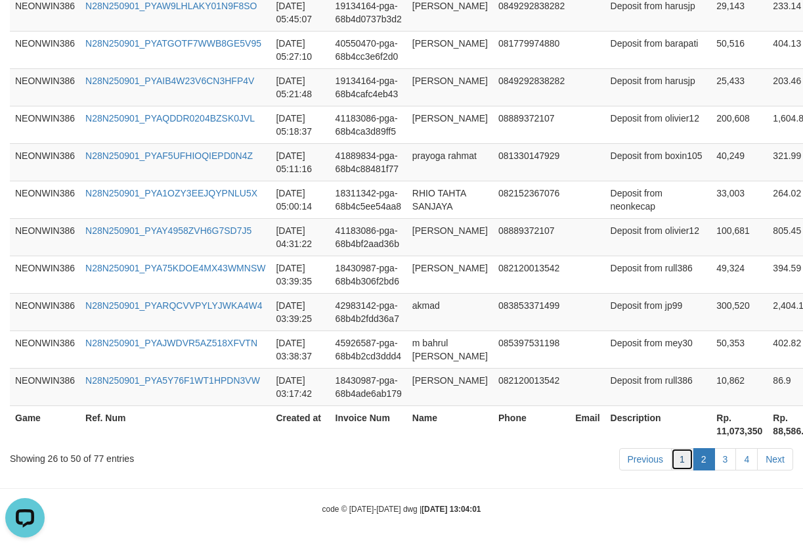
click at [683, 456] on link "1" at bounding box center [682, 459] width 22 height 22
click at [381, 218] on td "41183086-pga-68b4bf2aad36b" at bounding box center [368, 236] width 77 height 37
click at [685, 458] on link "1" at bounding box center [682, 459] width 22 height 22
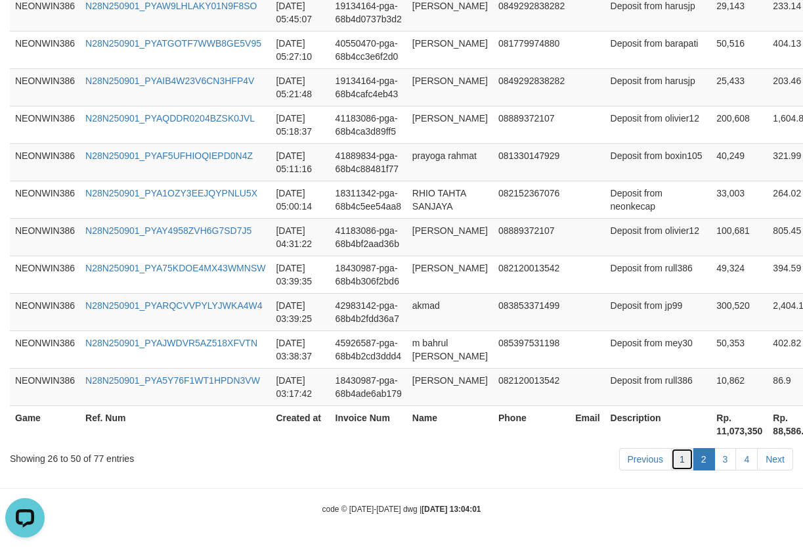
click at [685, 458] on link "1" at bounding box center [682, 459] width 22 height 22
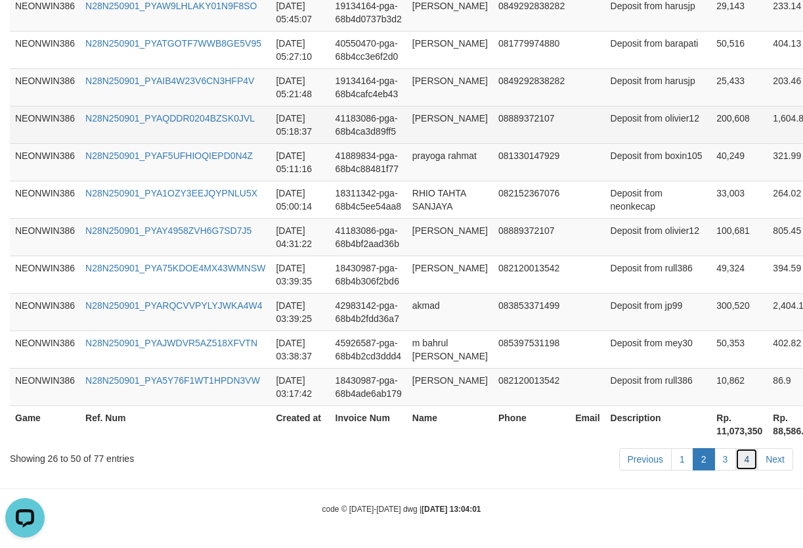
drag, startPoint x: 799, startPoint y: 481, endPoint x: 767, endPoint y: 483, distance: 31.6
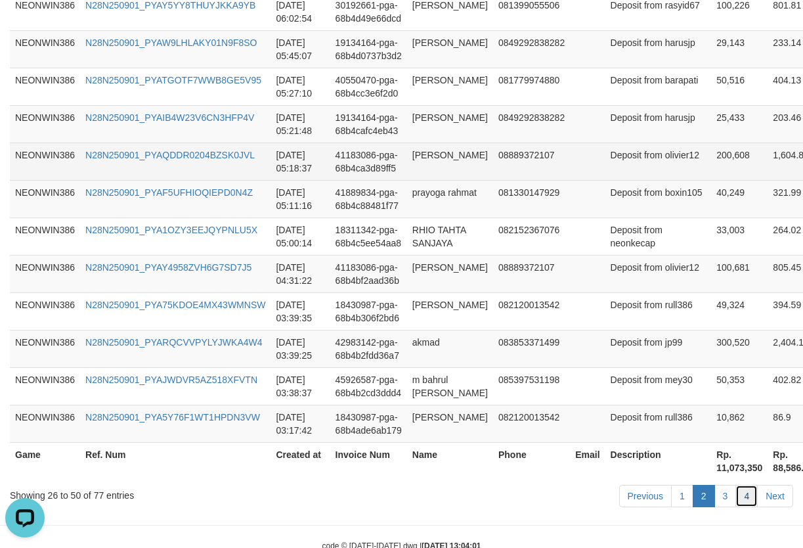
scroll to position [907, 0]
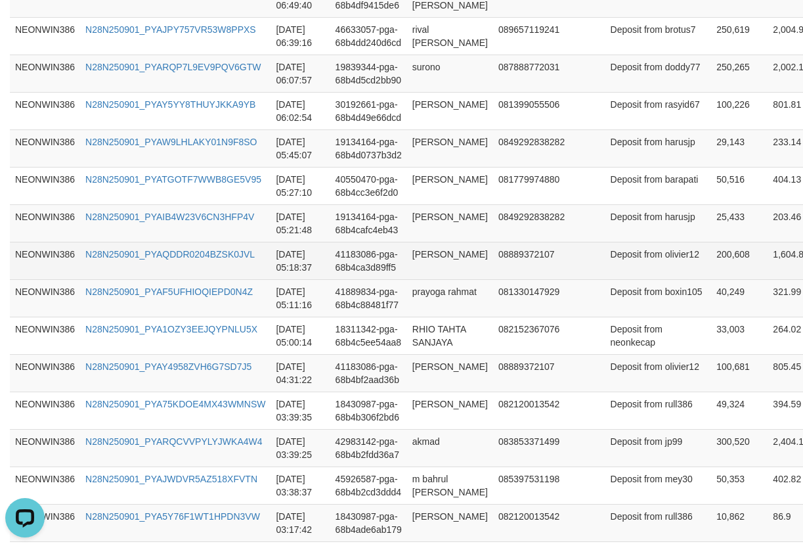
drag, startPoint x: 768, startPoint y: 487, endPoint x: 727, endPoint y: 513, distance: 48.1
click at [729, 279] on tr "NEONWIN386 N28N250901_PYAQDDR0204BZSK0JVL [DATE] 05:18:37 41183086-pga-68b4ca3d…" at bounding box center [493, 260] width 966 height 37
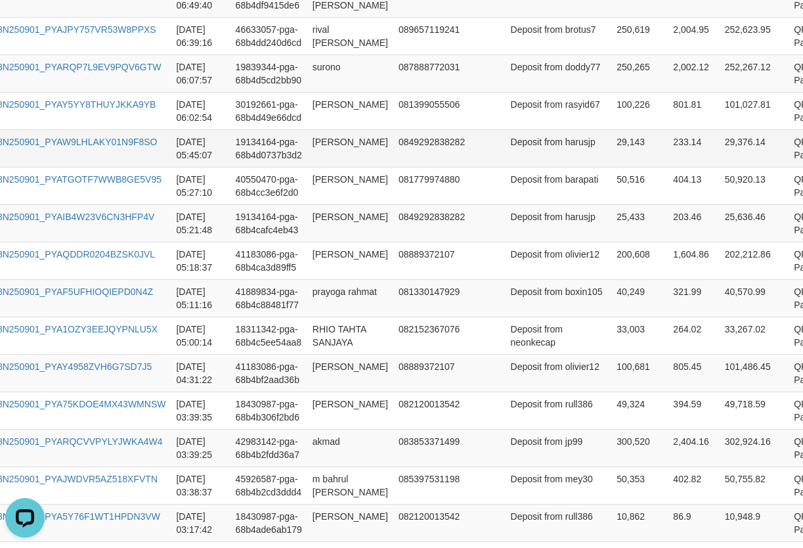
click at [720, 167] on td "29,376.14" at bounding box center [755, 147] width 70 height 37
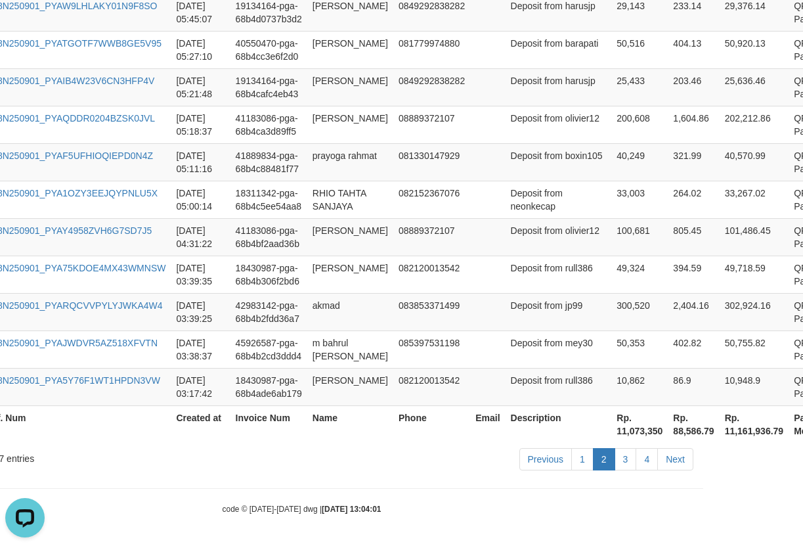
scroll to position [1345, 0]
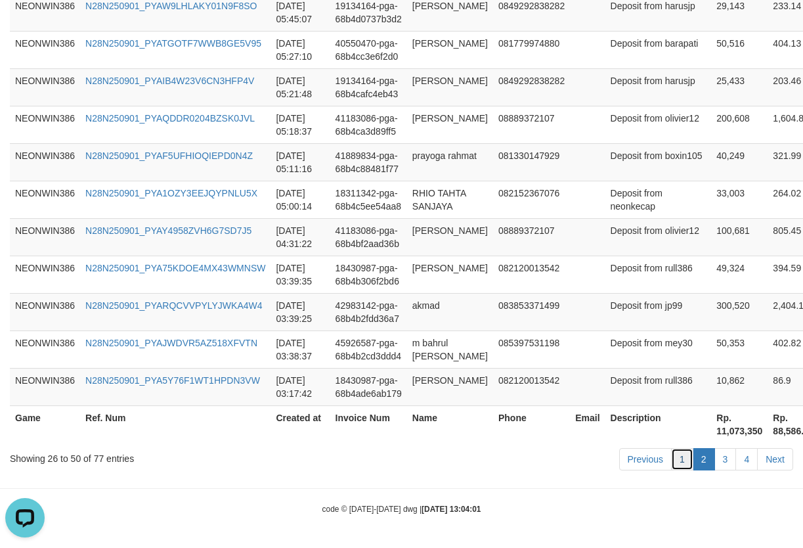
click at [687, 456] on link "1" at bounding box center [682, 459] width 22 height 22
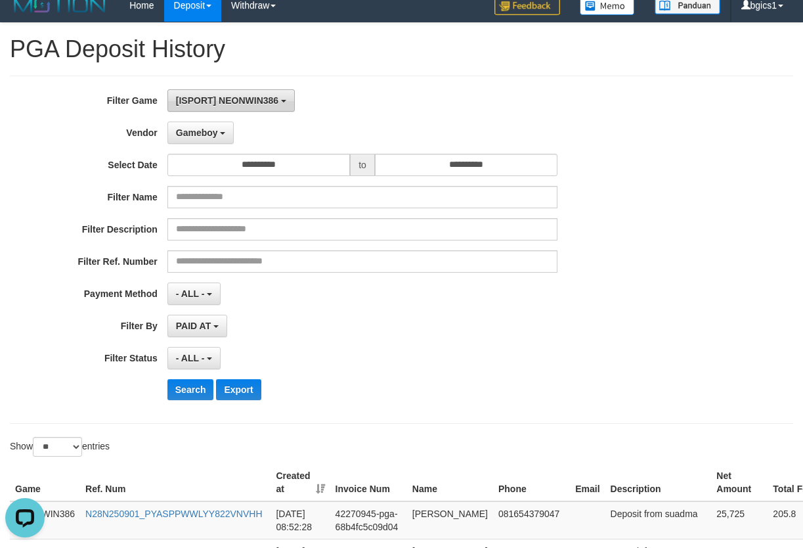
scroll to position [0, 0]
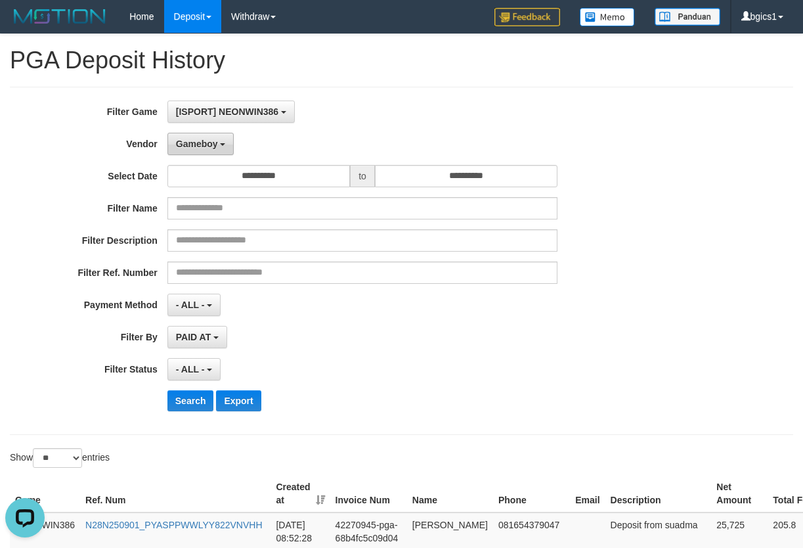
click at [206, 137] on button "Gameboy" at bounding box center [200, 144] width 67 height 22
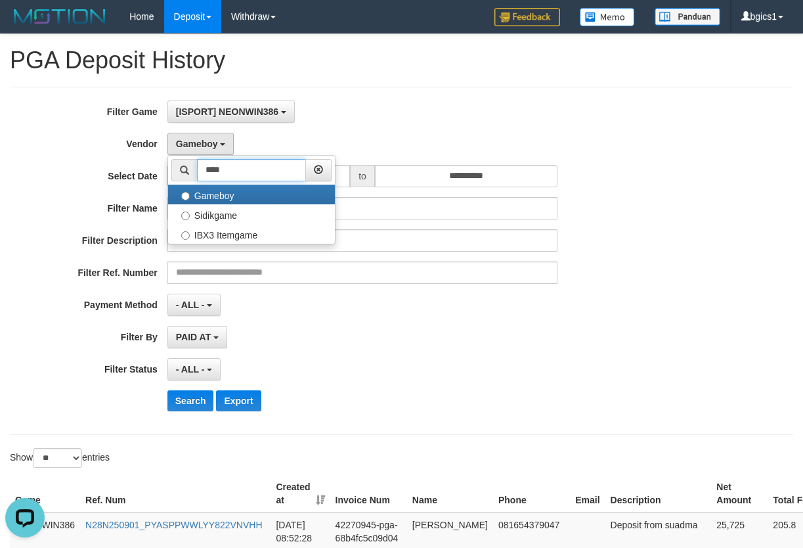
click at [209, 169] on input "****" at bounding box center [251, 170] width 109 height 22
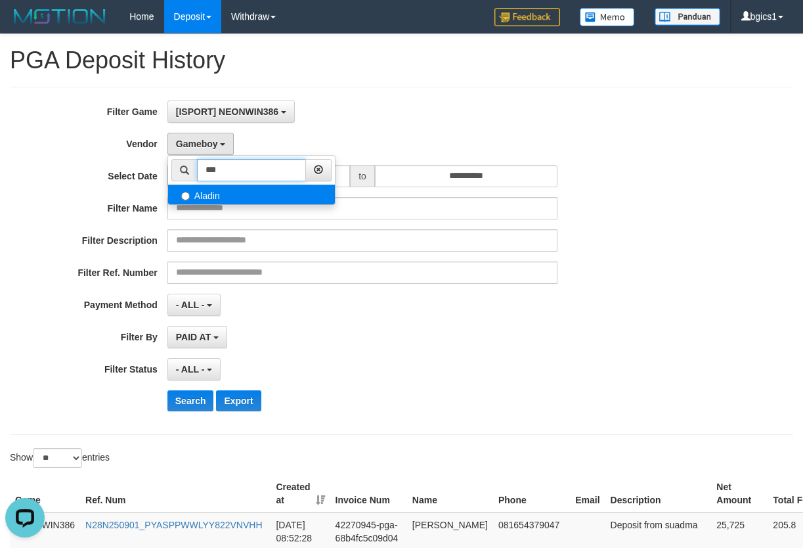
type input "***"
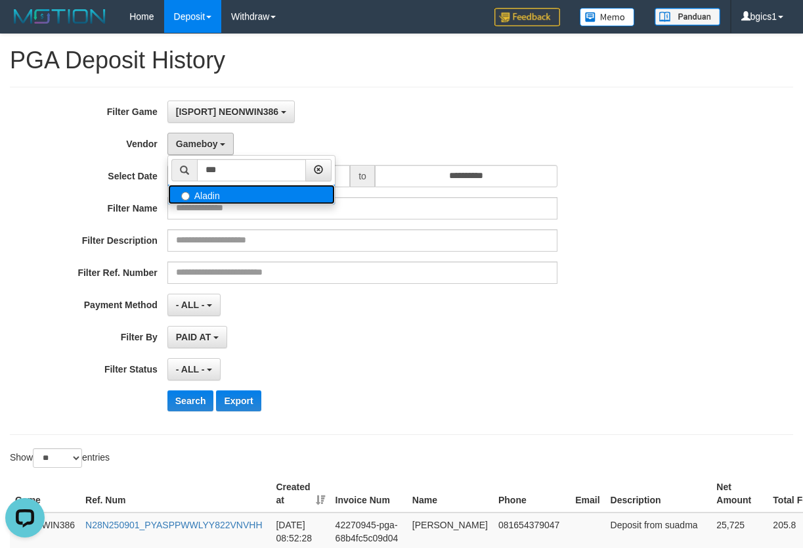
click at [228, 198] on label "Aladin" at bounding box center [251, 194] width 167 height 20
select select "**********"
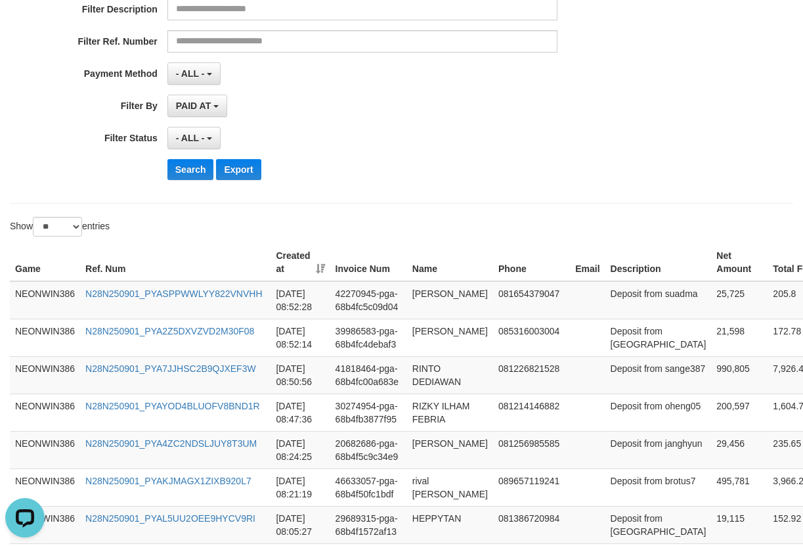
scroll to position [219, 0]
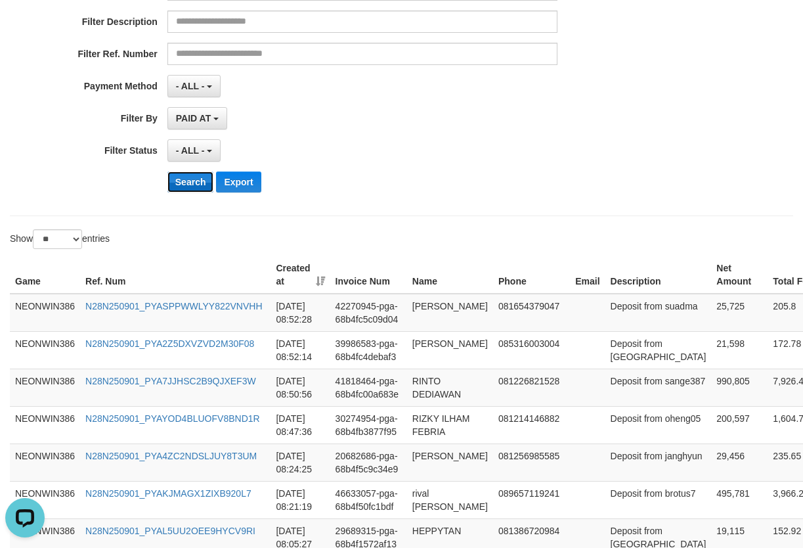
click at [180, 181] on button "Search" at bounding box center [190, 181] width 47 height 21
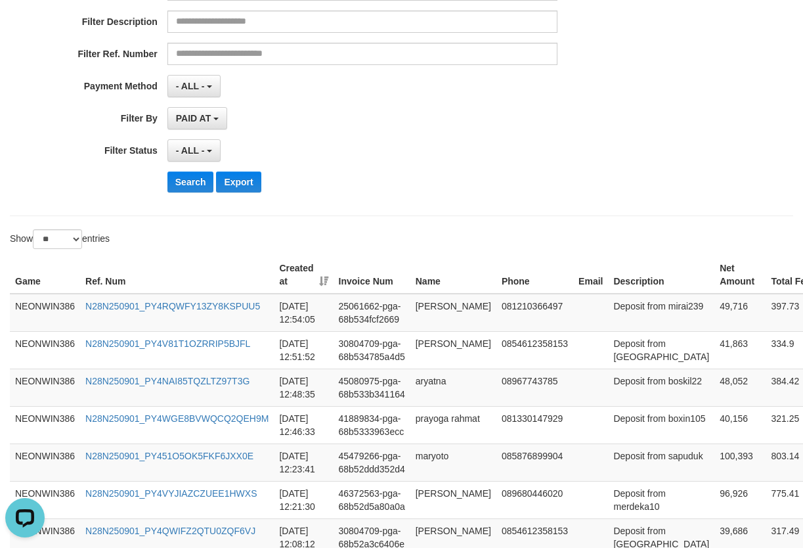
click at [608, 286] on th "Description" at bounding box center [661, 274] width 106 height 37
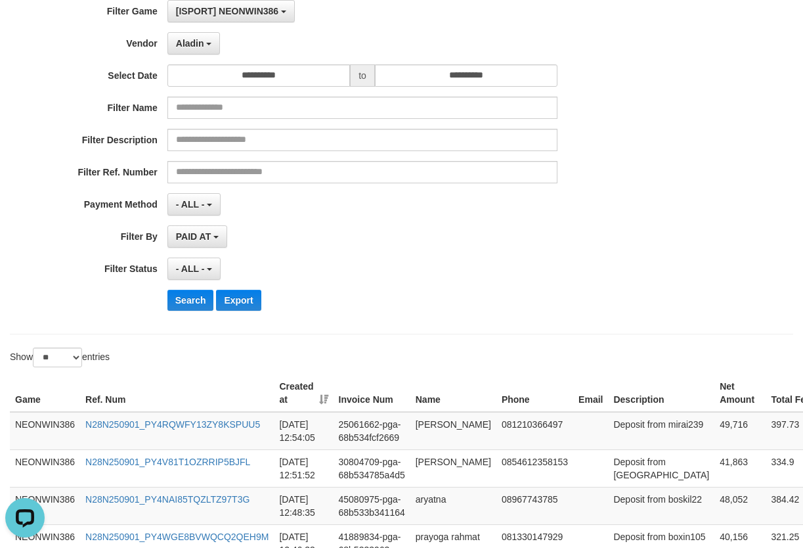
scroll to position [0, 0]
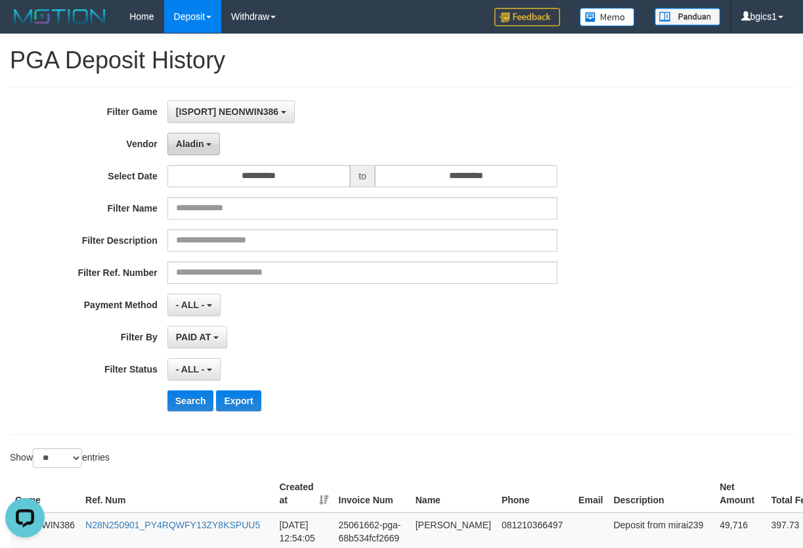
click at [197, 141] on span "Aladin" at bounding box center [190, 144] width 28 height 11
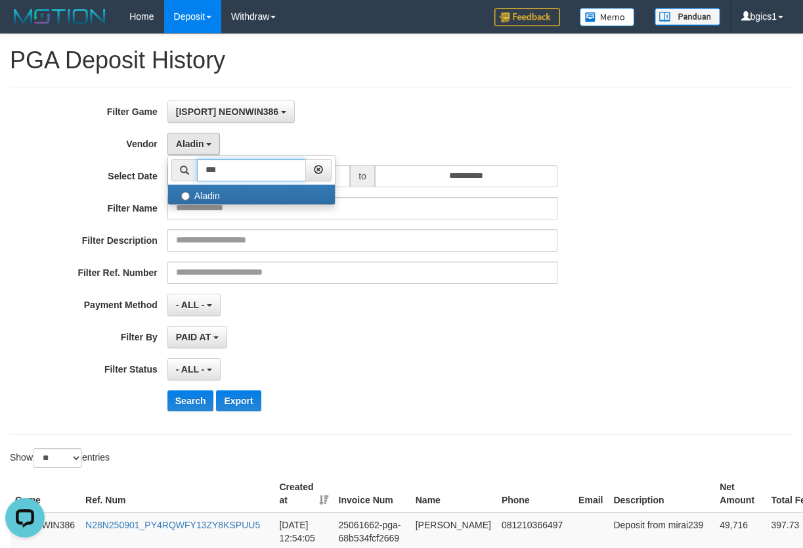
click at [230, 175] on input "***" at bounding box center [251, 170] width 109 height 22
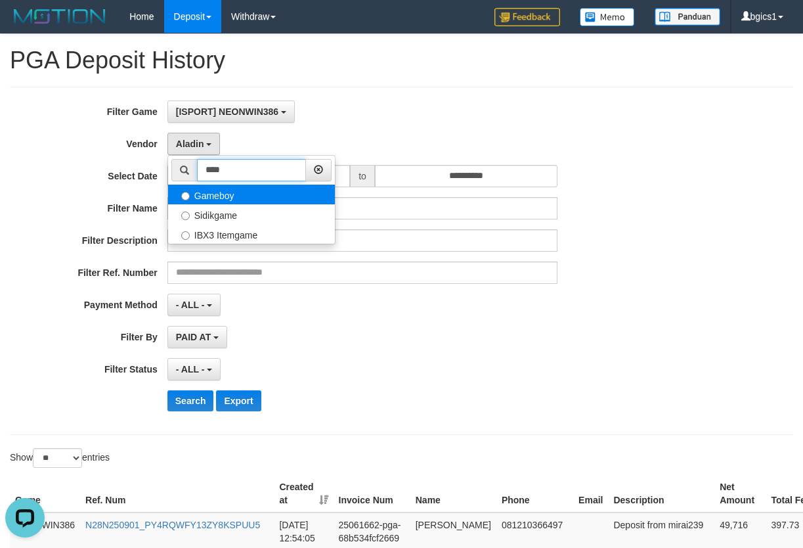
type input "****"
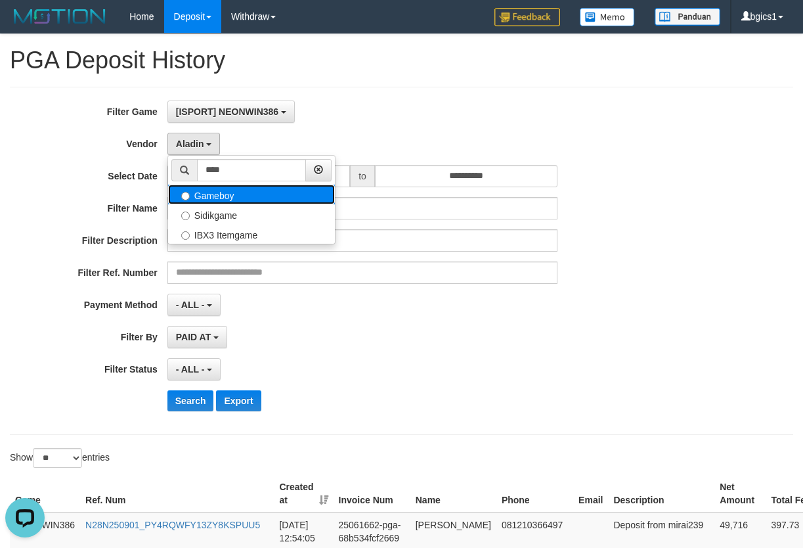
click at [217, 201] on label "Gameboy" at bounding box center [251, 194] width 167 height 20
select select "**********"
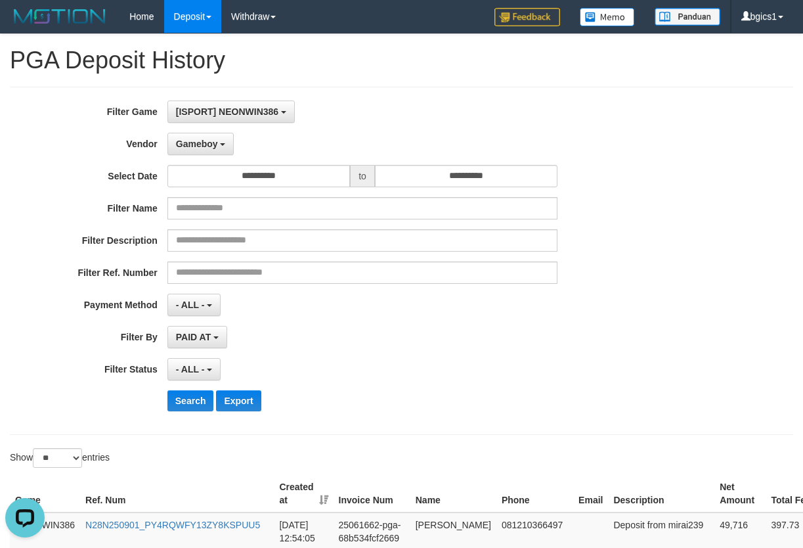
scroll to position [219, 0]
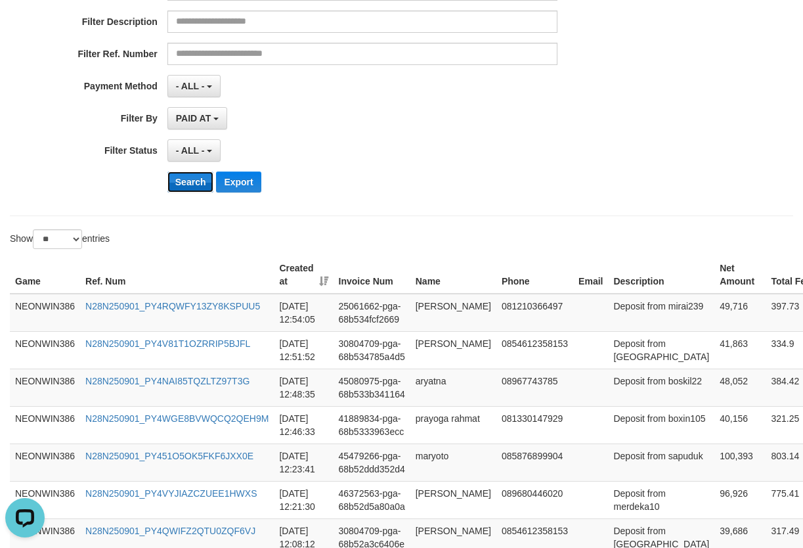
click at [207, 192] on button "Search" at bounding box center [190, 181] width 47 height 21
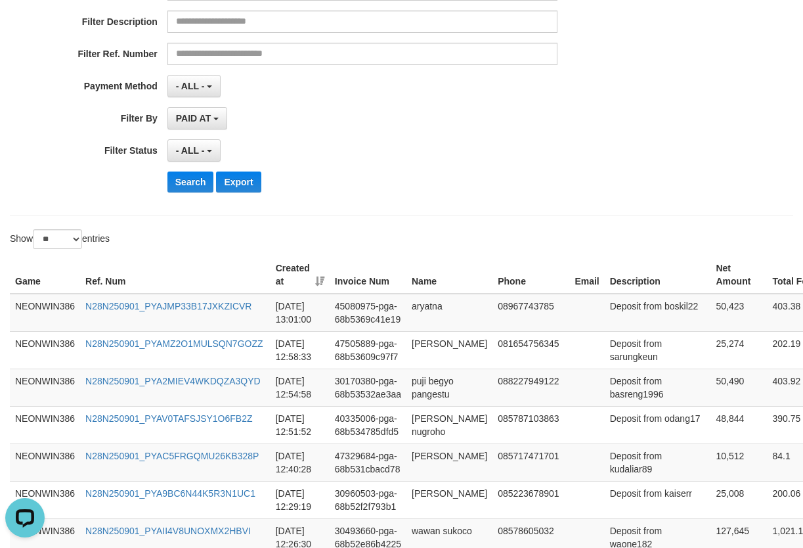
click at [450, 281] on th "Name" at bounding box center [449, 274] width 86 height 37
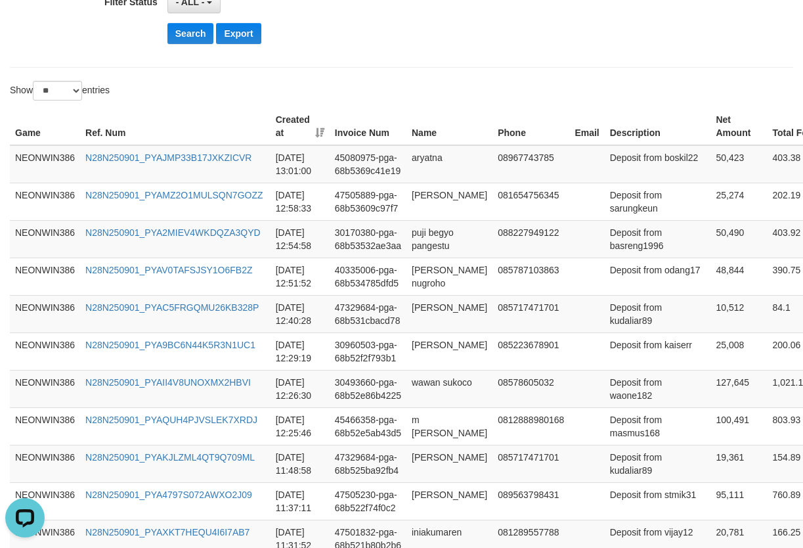
scroll to position [337, 0]
